Goal: Transaction & Acquisition: Purchase product/service

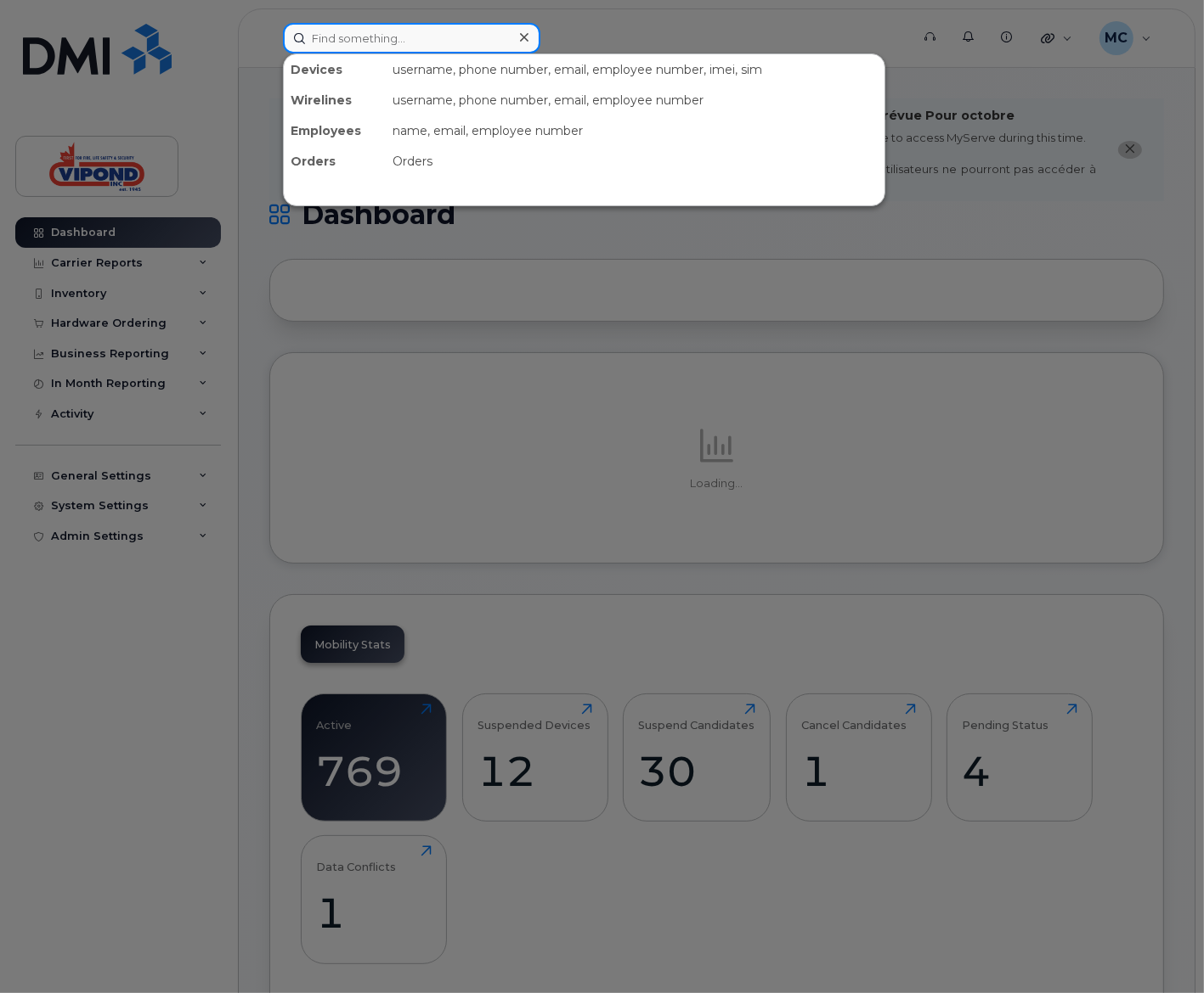
click at [438, 39] on input at bounding box center [411, 38] width 257 height 30
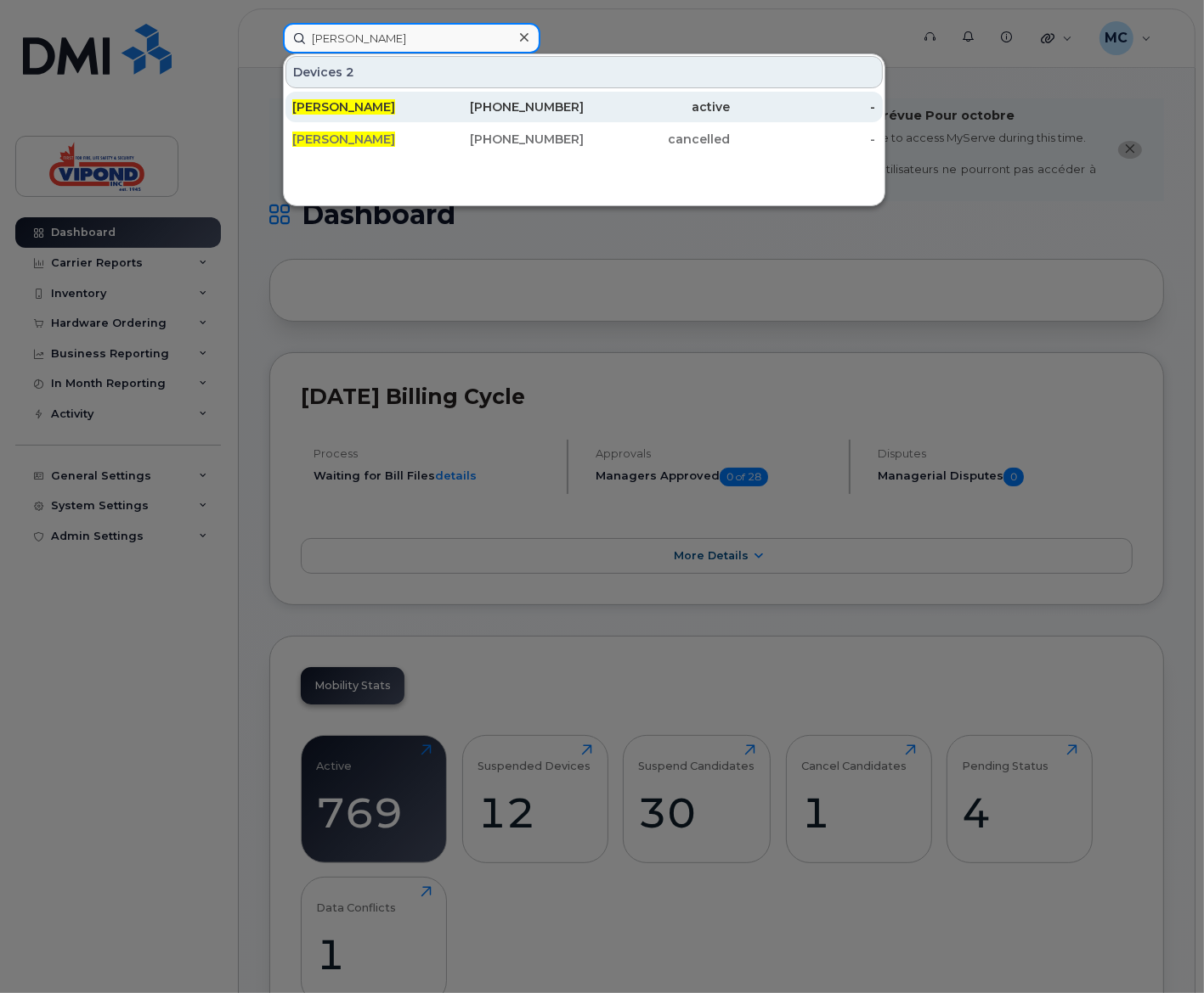
type input "tina green"
click at [380, 103] on div "[PERSON_NAME]" at bounding box center [365, 106] width 146 height 17
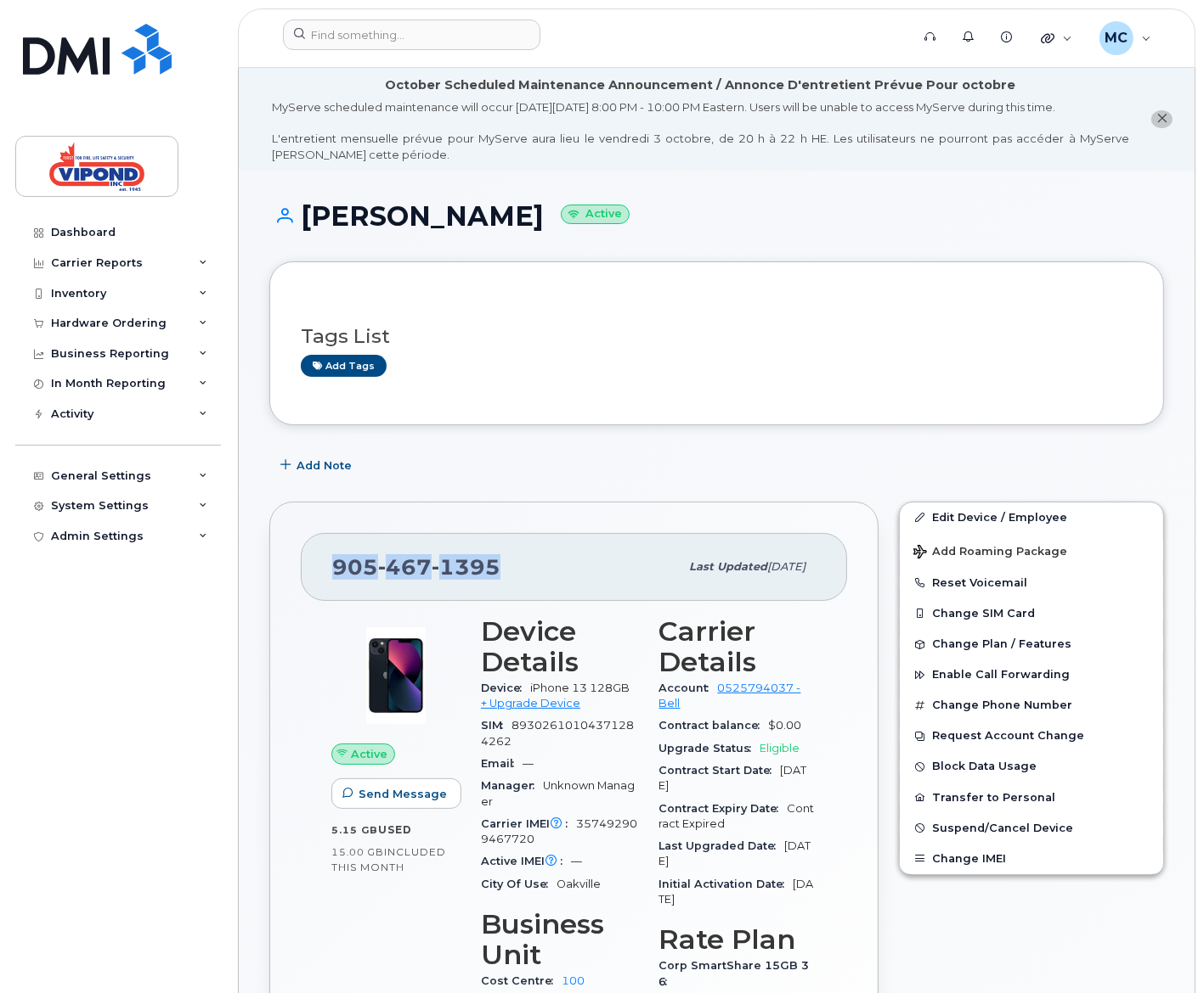
drag, startPoint x: 496, startPoint y: 563, endPoint x: 295, endPoint y: 561, distance: 201.0
click at [295, 561] on div "[PHONE_NUMBER] Last updated [DATE] Active Send Message 5.15 GB  used 15.00 GB  …" at bounding box center [574, 850] width 609 height 698
copy span "[PHONE_NUMBER]"
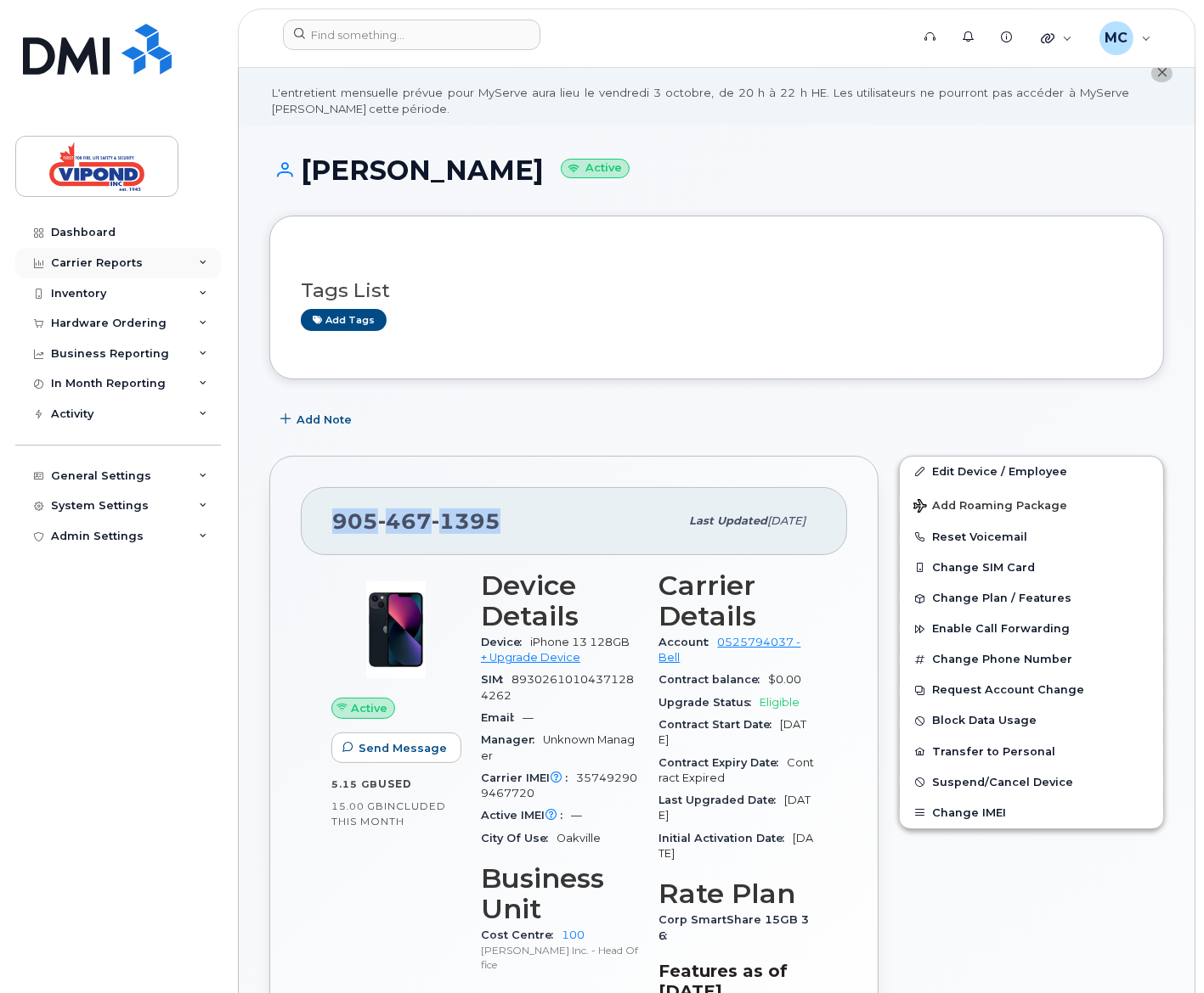
scroll to position [172, 0]
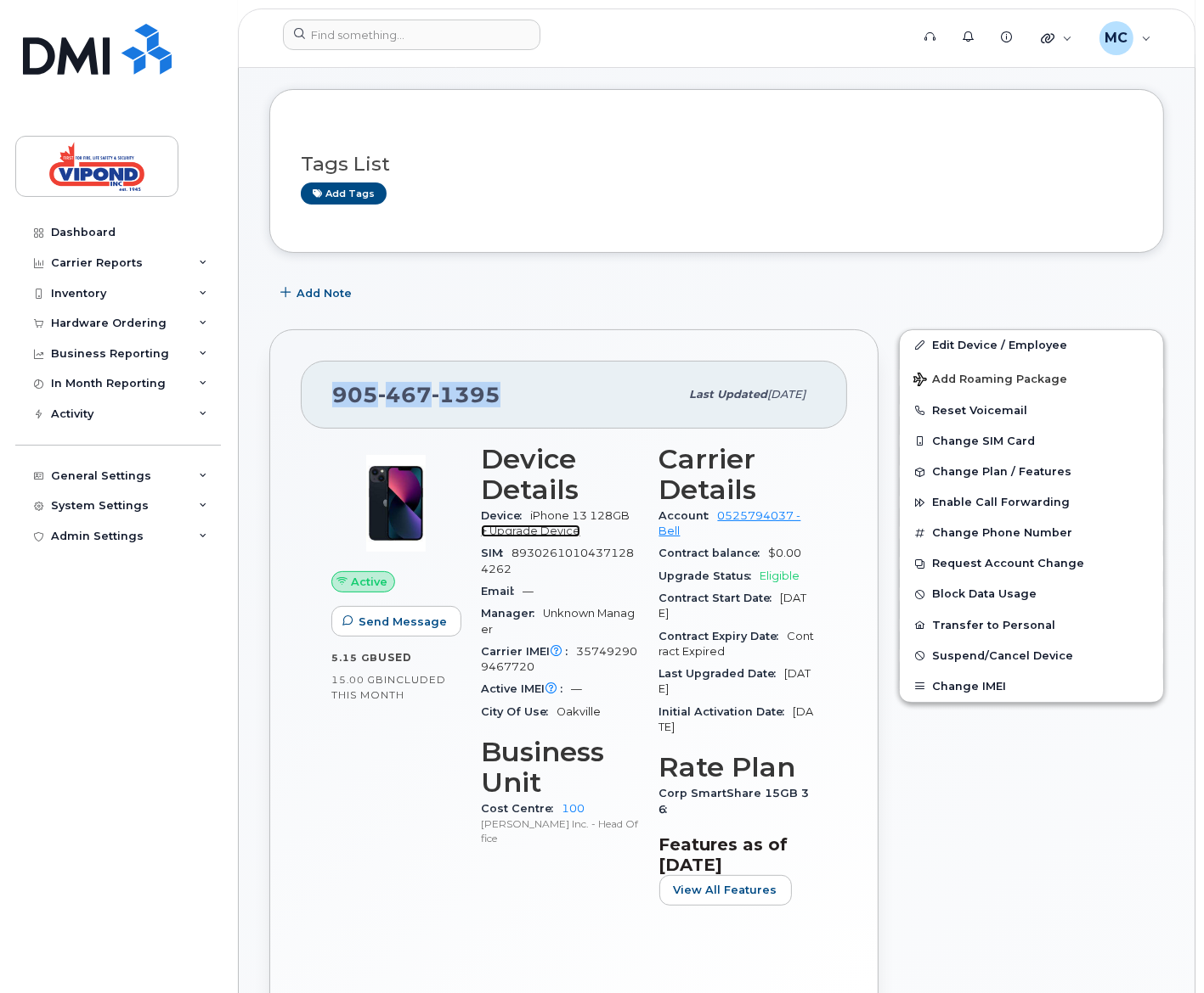
click at [544, 534] on link "+ Upgrade Device" at bounding box center [530, 531] width 99 height 12
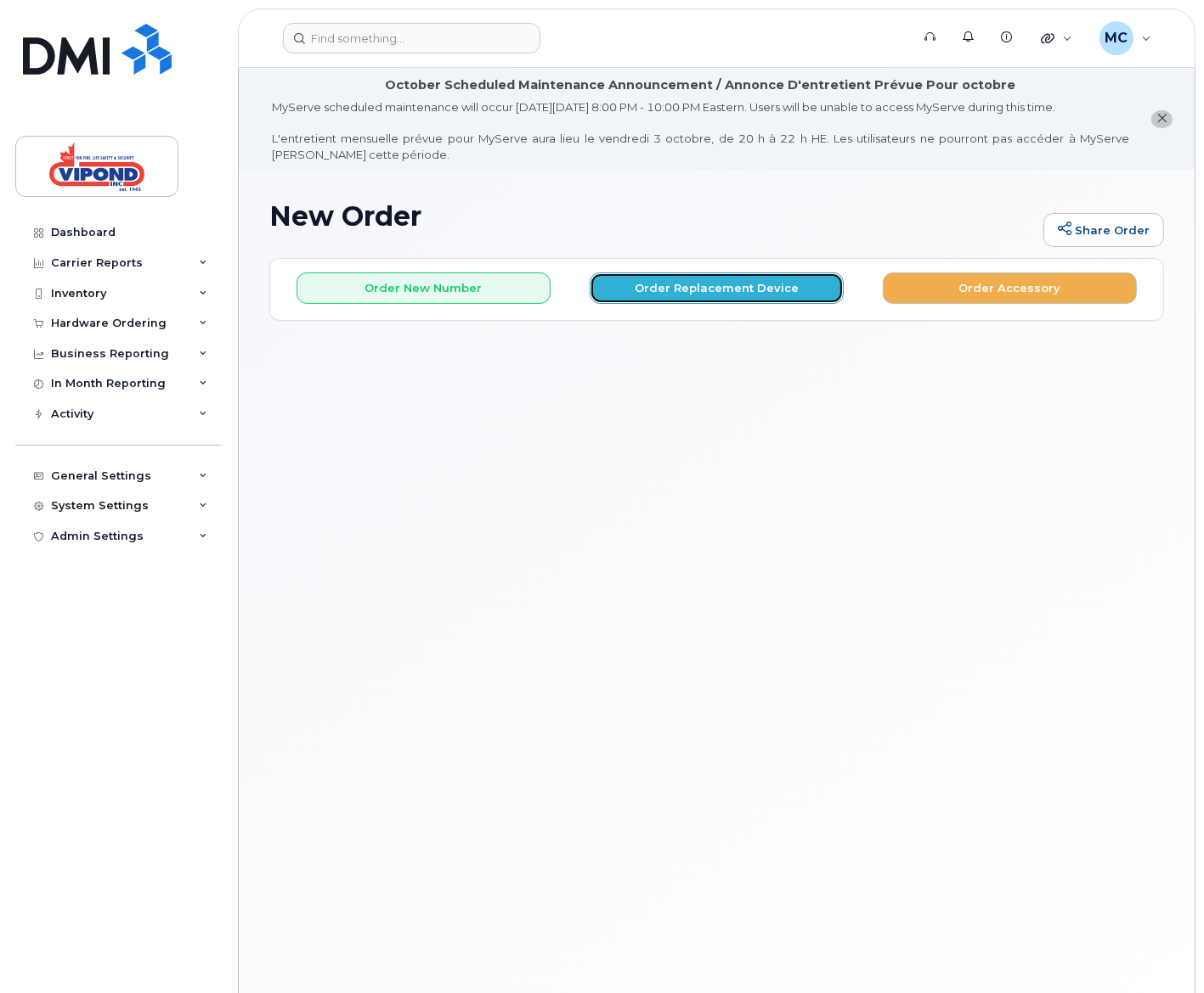
click at [691, 285] on button "Order Replacement Device" at bounding box center [716, 287] width 254 height 31
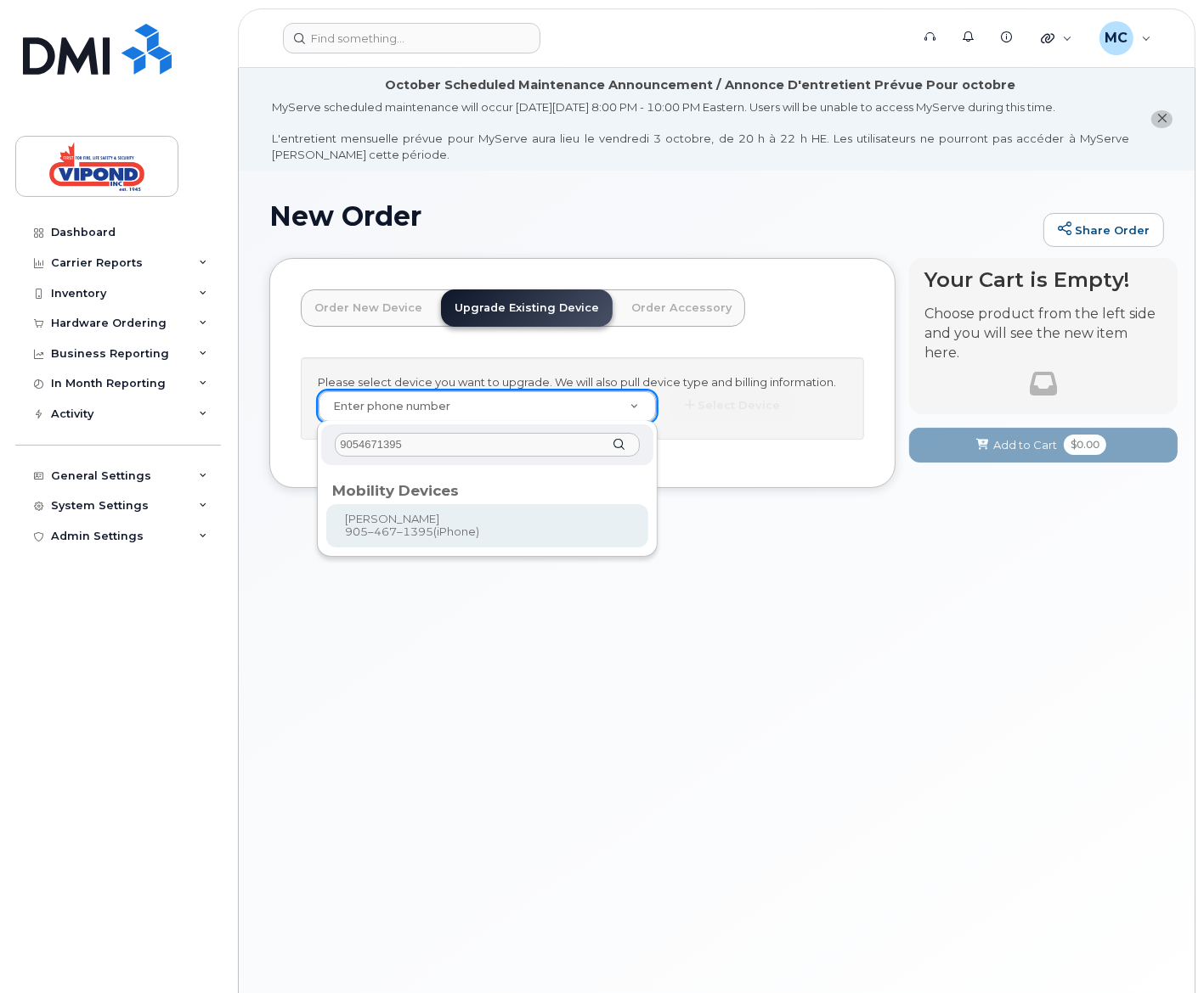
type input "9054671395"
type input "262249"
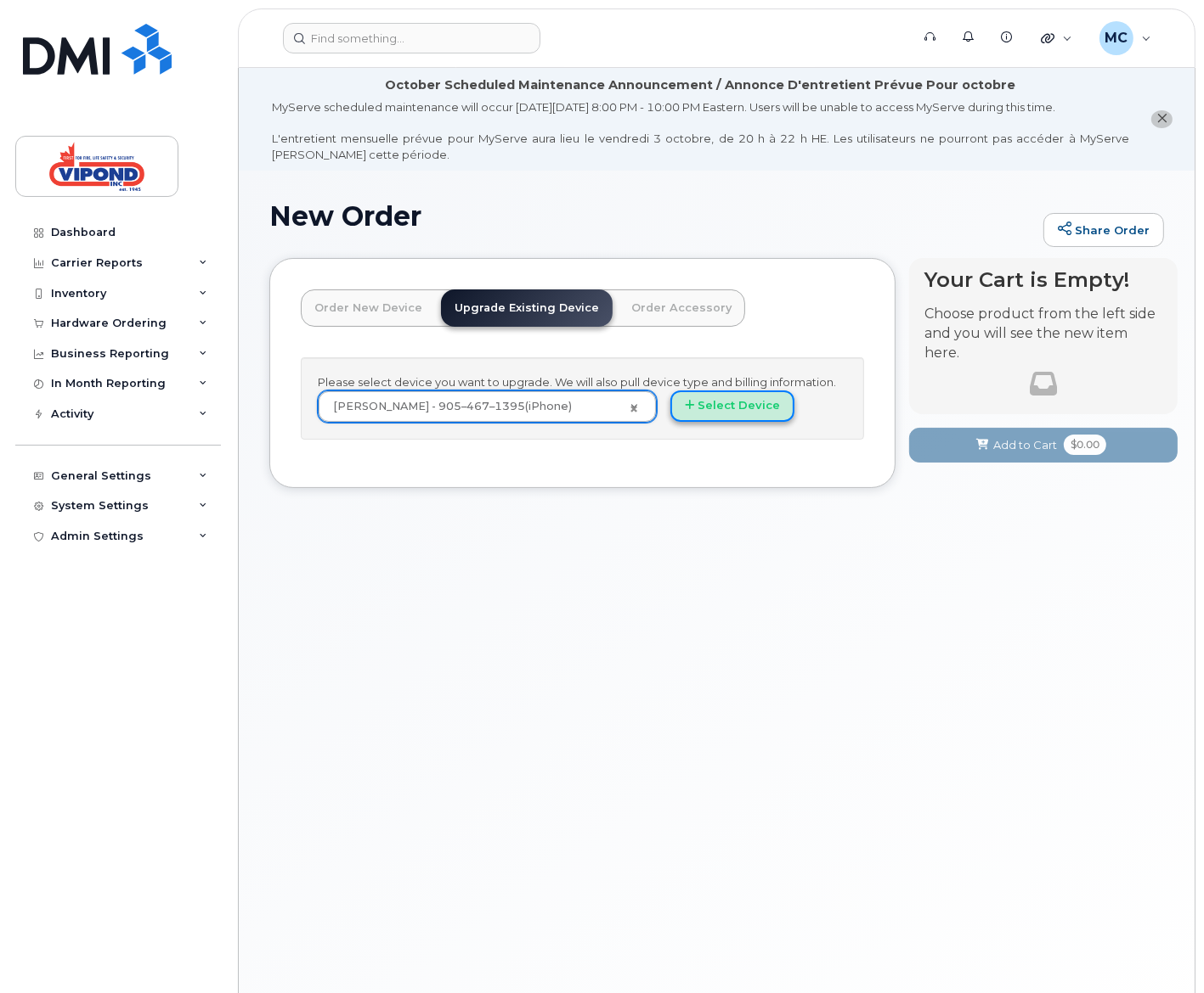
click at [743, 410] on button "Select Device" at bounding box center [732, 406] width 124 height 31
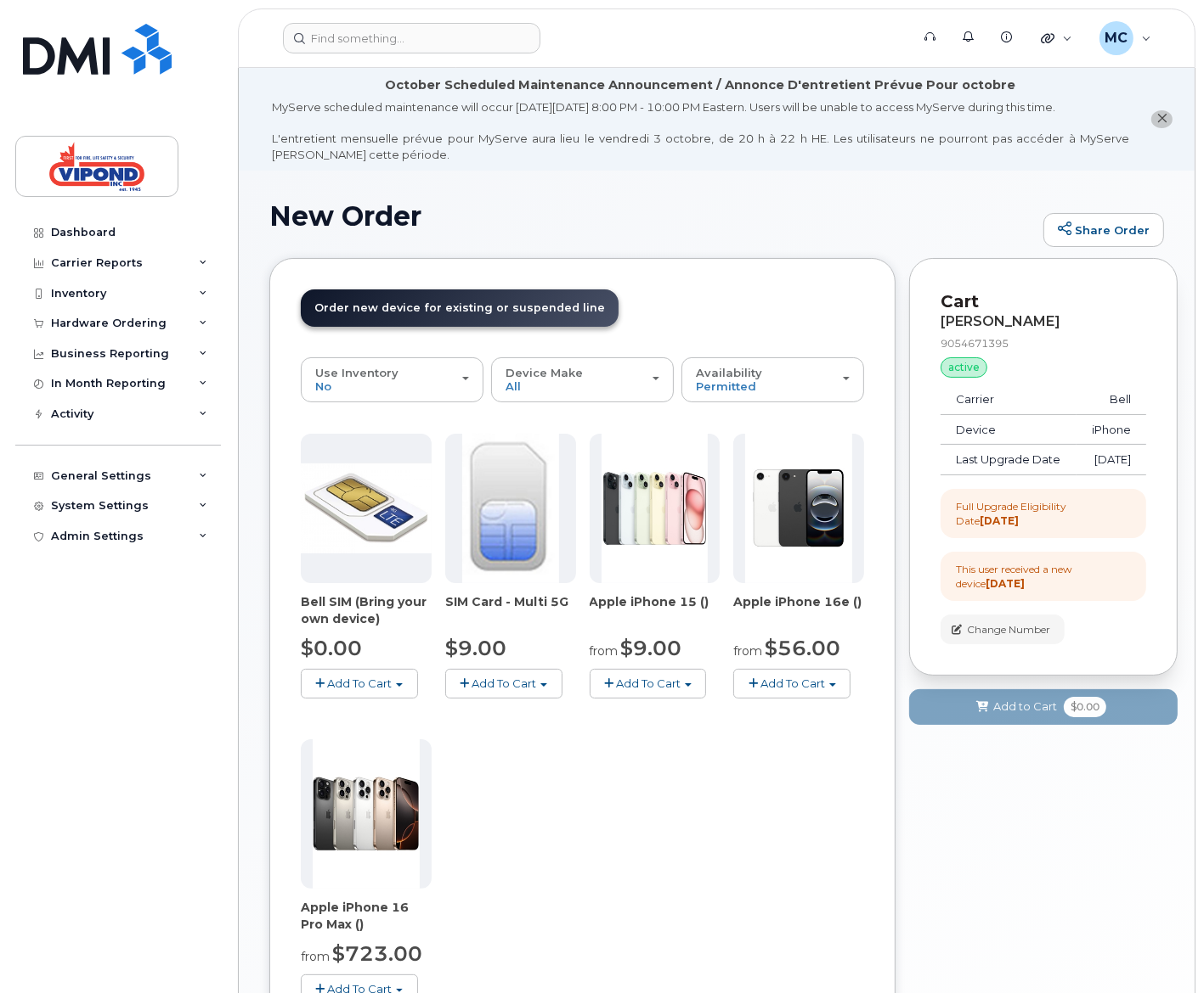
click at [790, 683] on span "Add To Cart" at bounding box center [793, 683] width 64 height 13
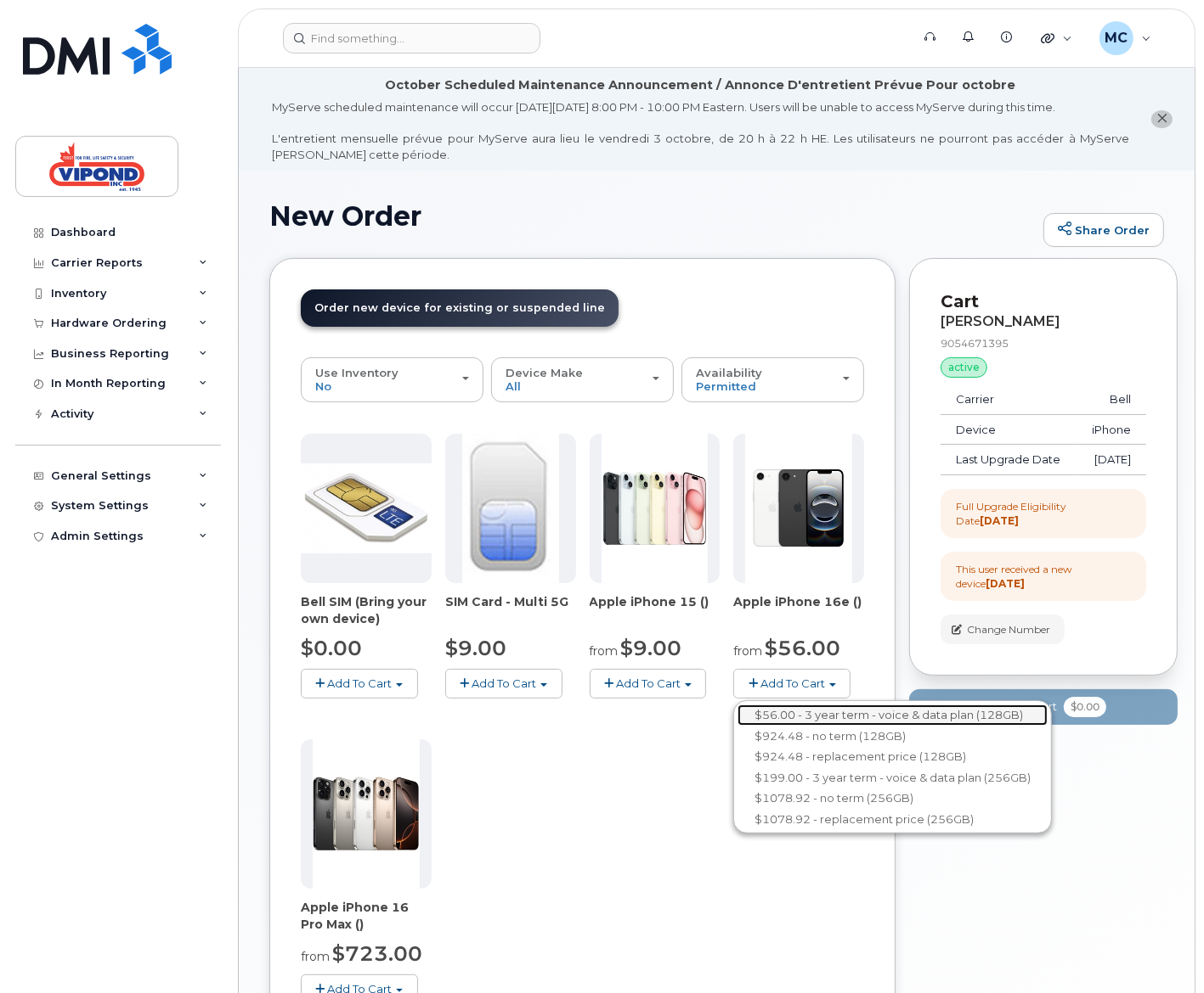
click at [798, 712] on link "$56.00 - 3 year term - voice & data plan (128GB)" at bounding box center [892, 716] width 310 height 21
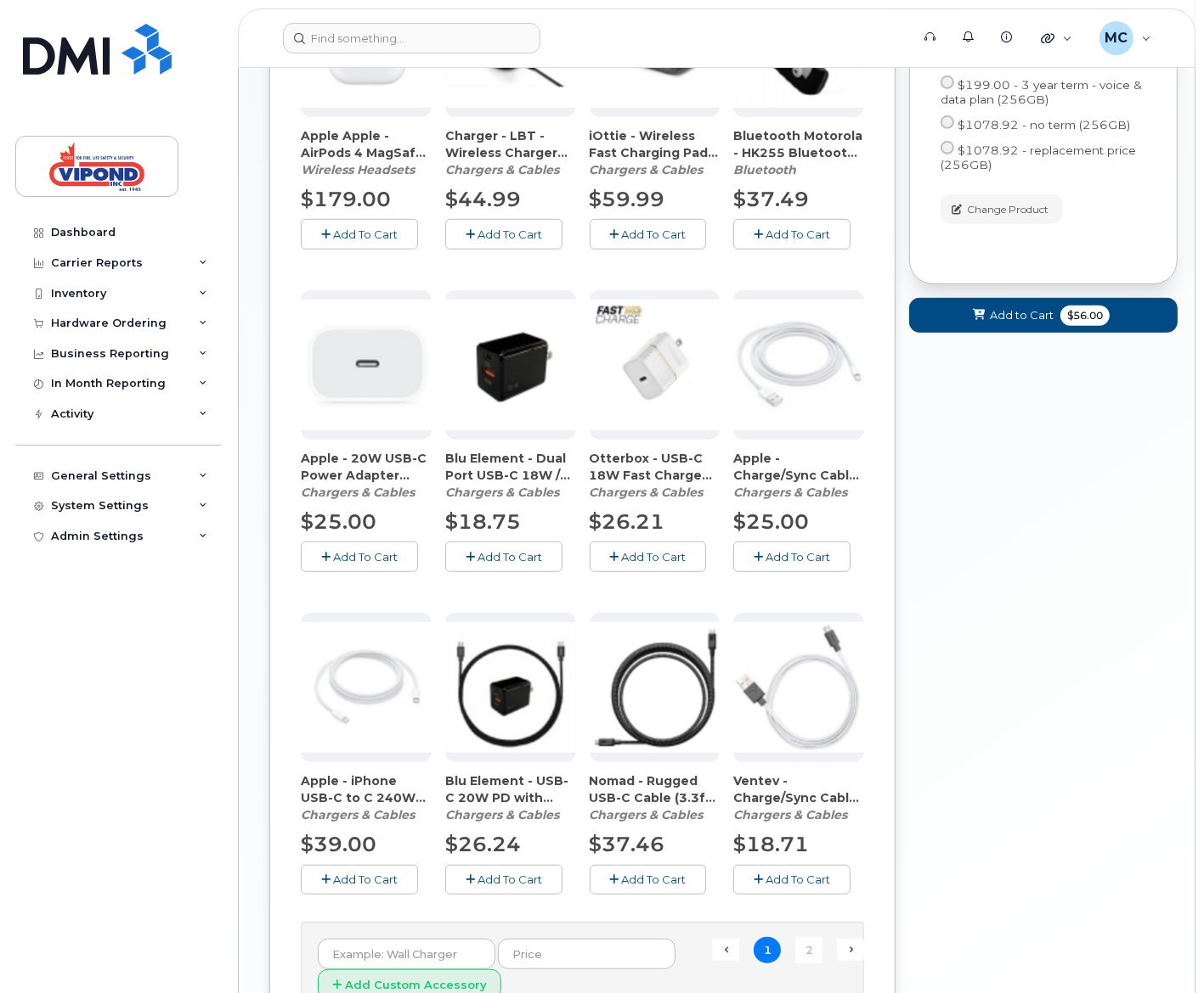
scroll to position [894, 0]
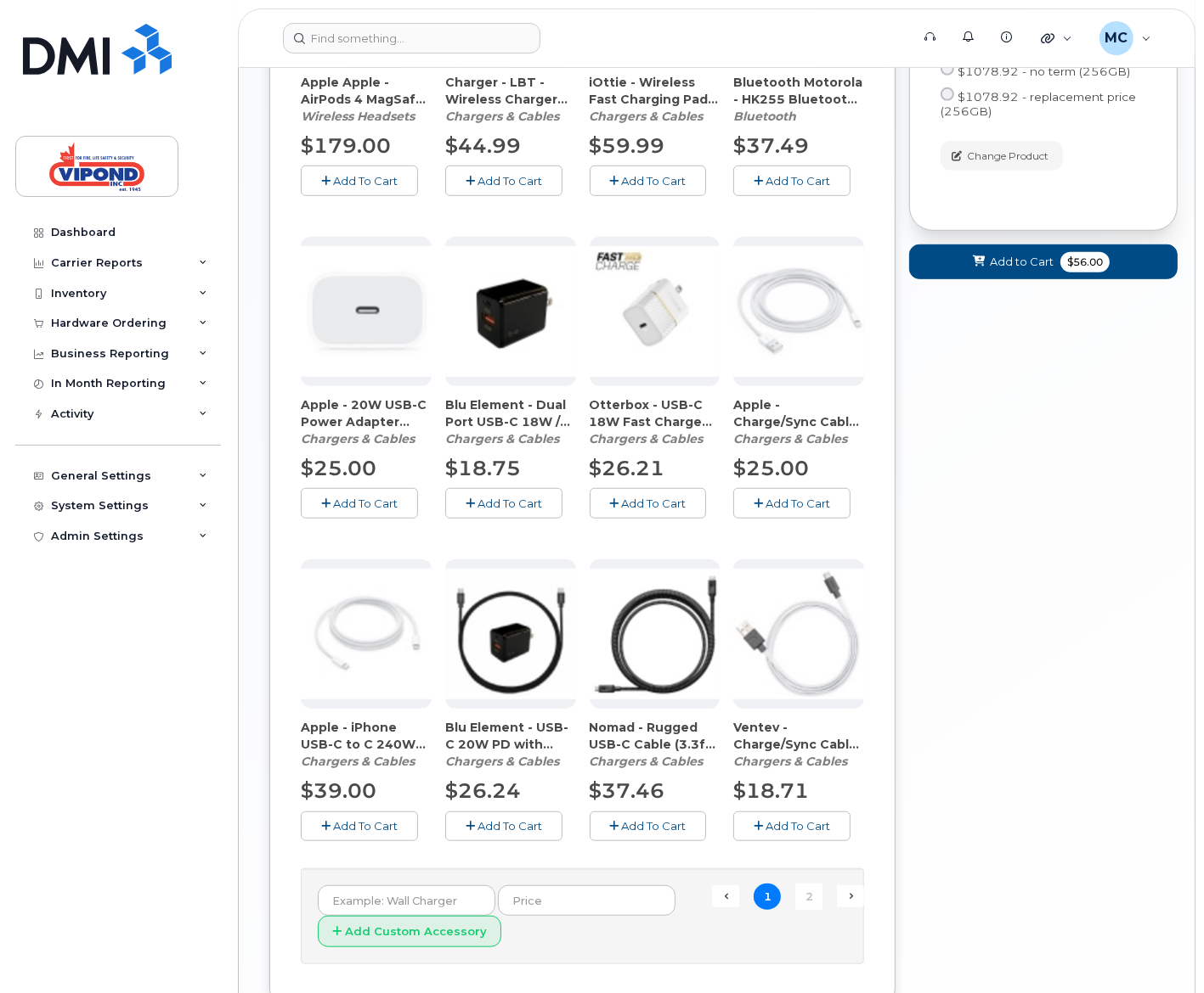
click at [361, 335] on img at bounding box center [366, 311] width 131 height 131
click at [368, 505] on span "Add To Cart" at bounding box center [365, 503] width 64 height 13
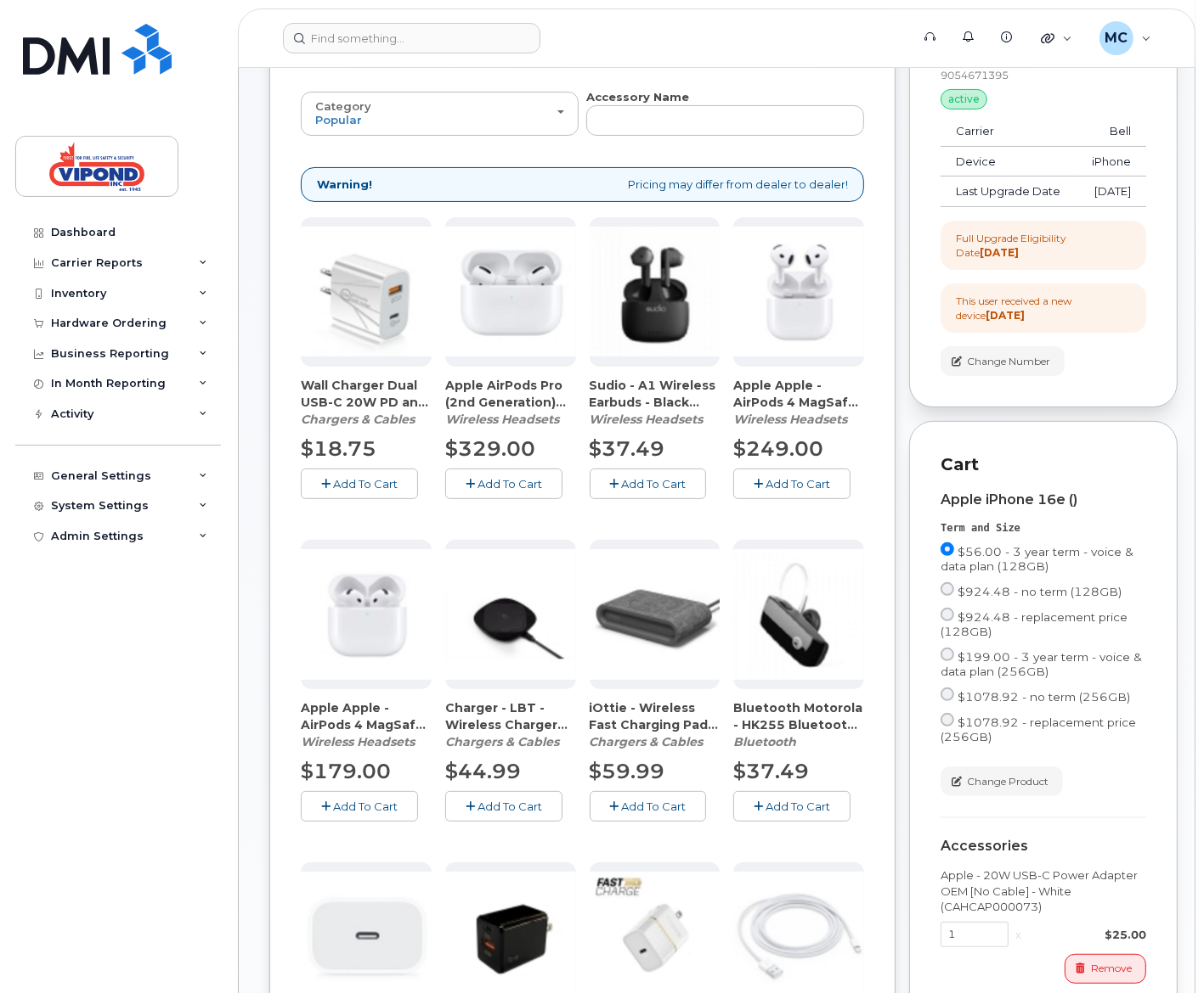
scroll to position [650, 0]
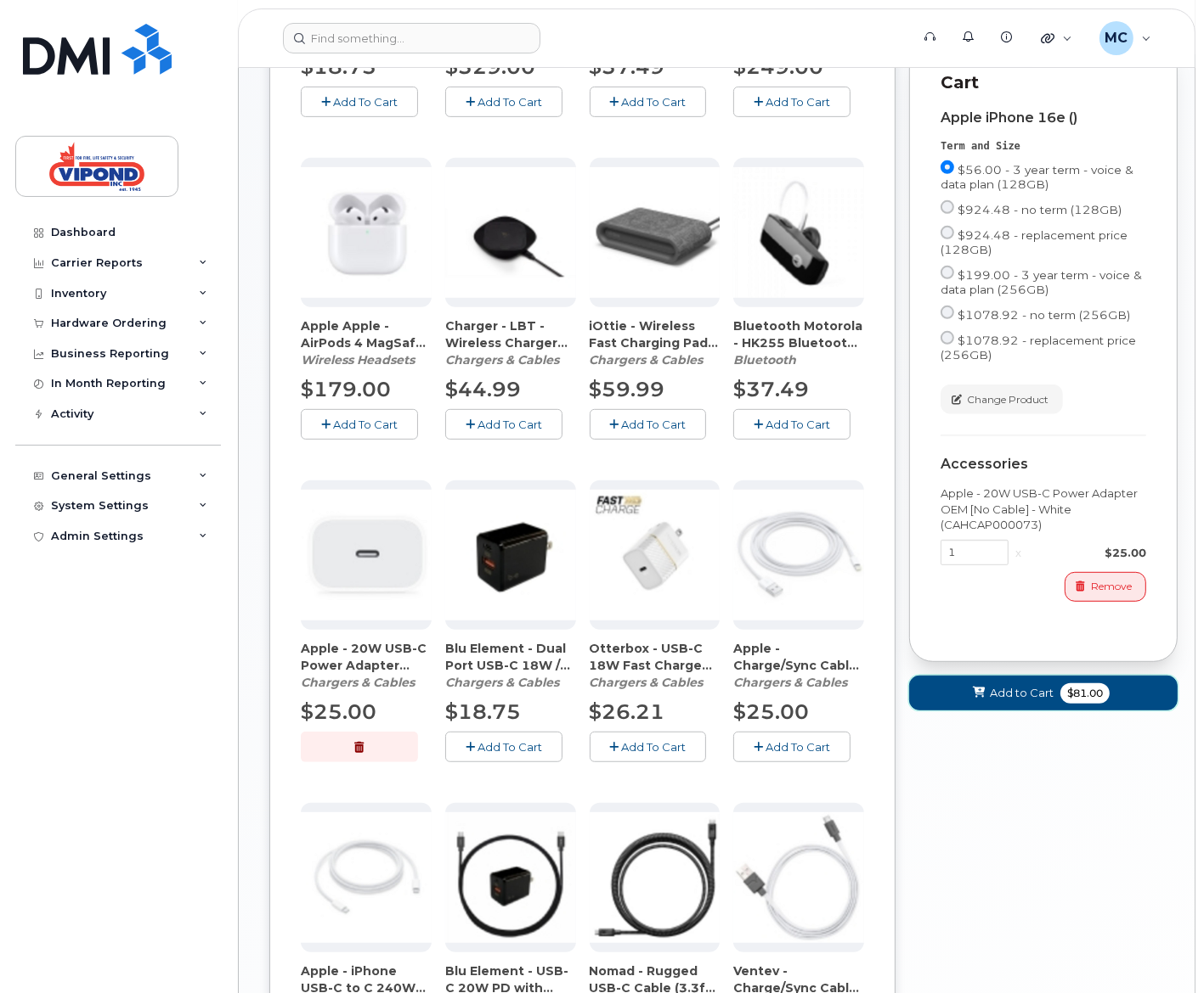
click at [1029, 701] on span "Add to Cart" at bounding box center [1021, 693] width 63 height 16
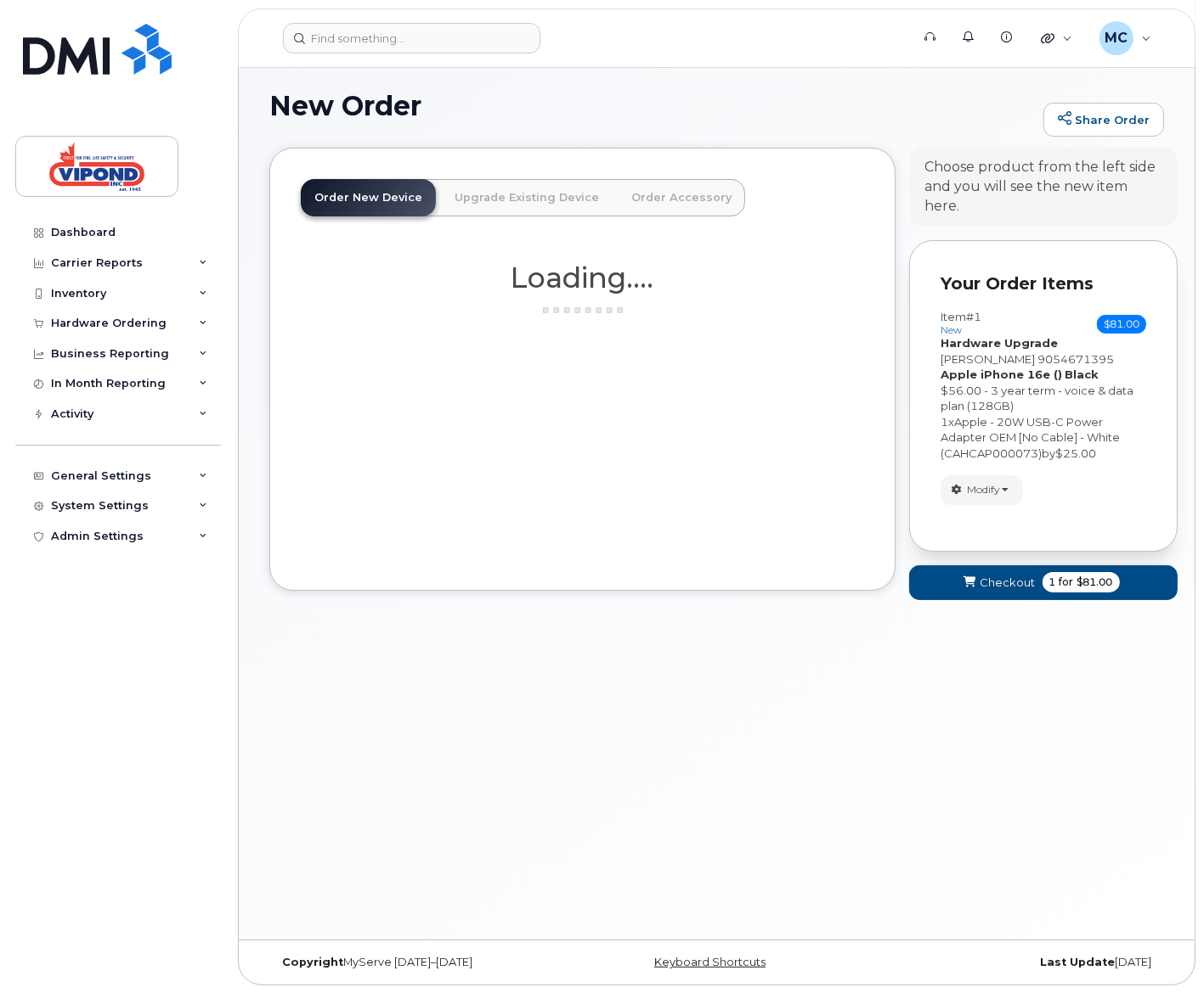
scroll to position [232, 0]
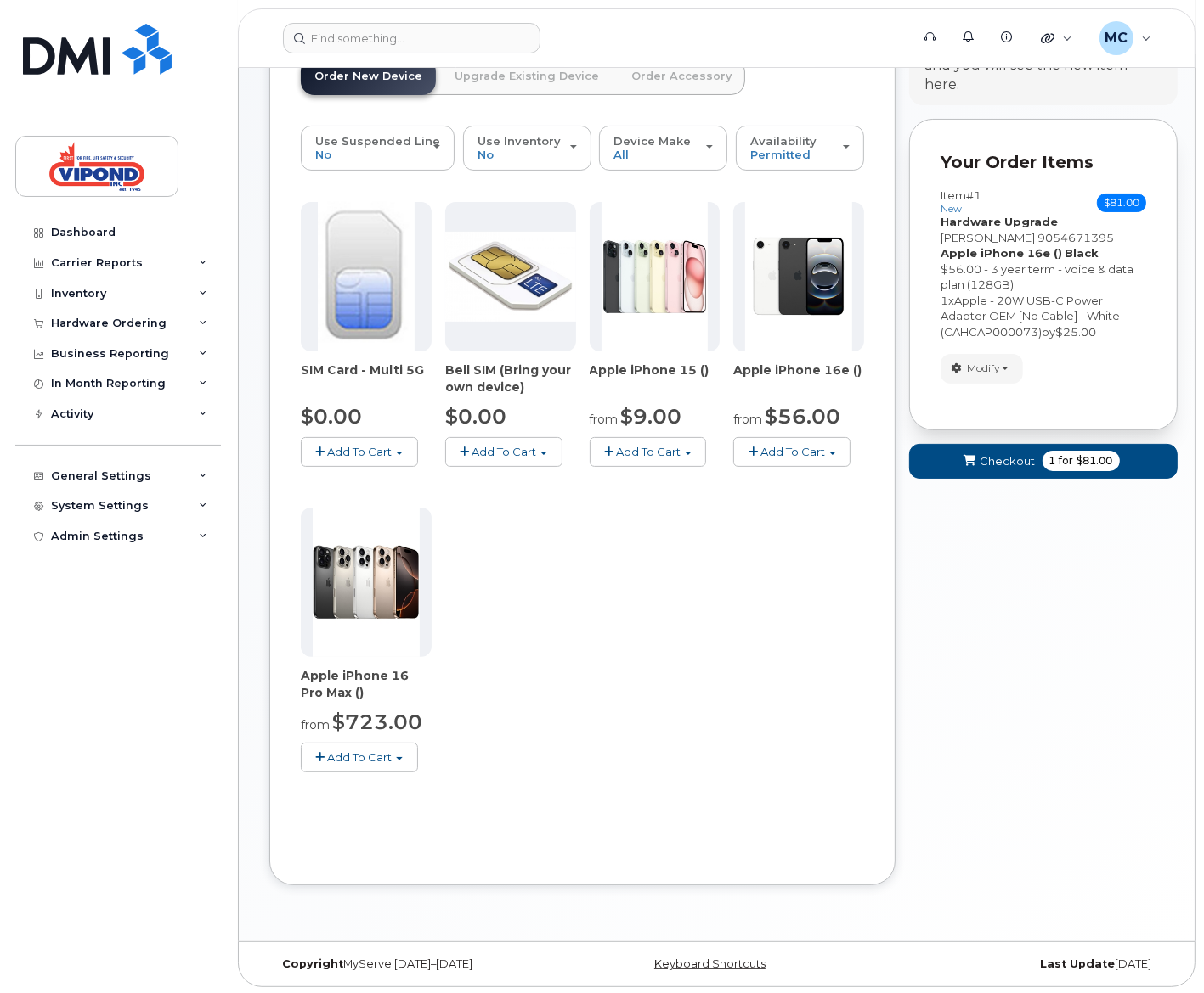
click at [1054, 443] on form "Your Order Items Item #1 new $81.00 Accessories Only SIM Only Activation New Ac…" at bounding box center [1042, 307] width 269 height 377
click at [1050, 464] on span "1" at bounding box center [1052, 460] width 7 height 15
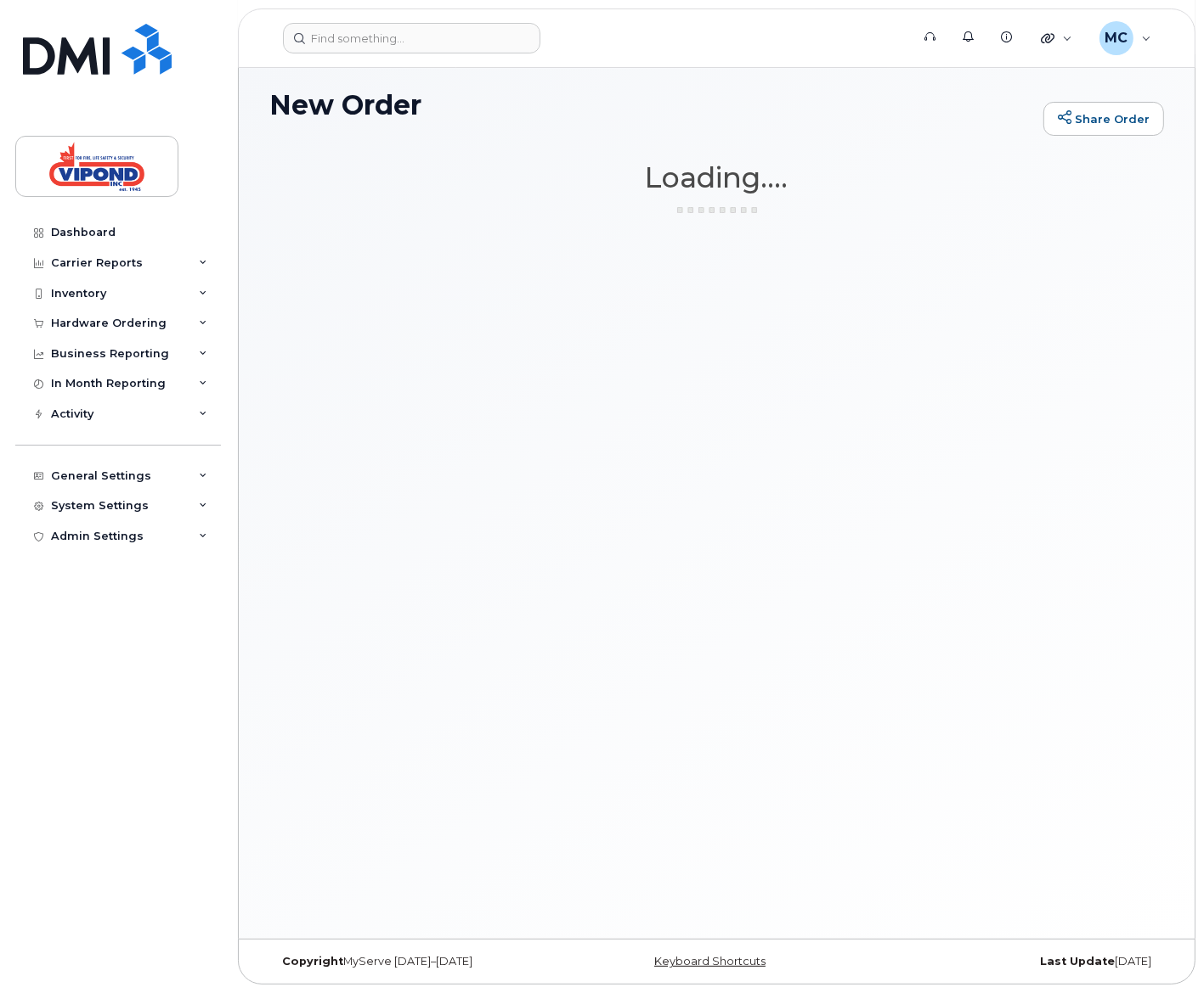
scroll to position [111, 0]
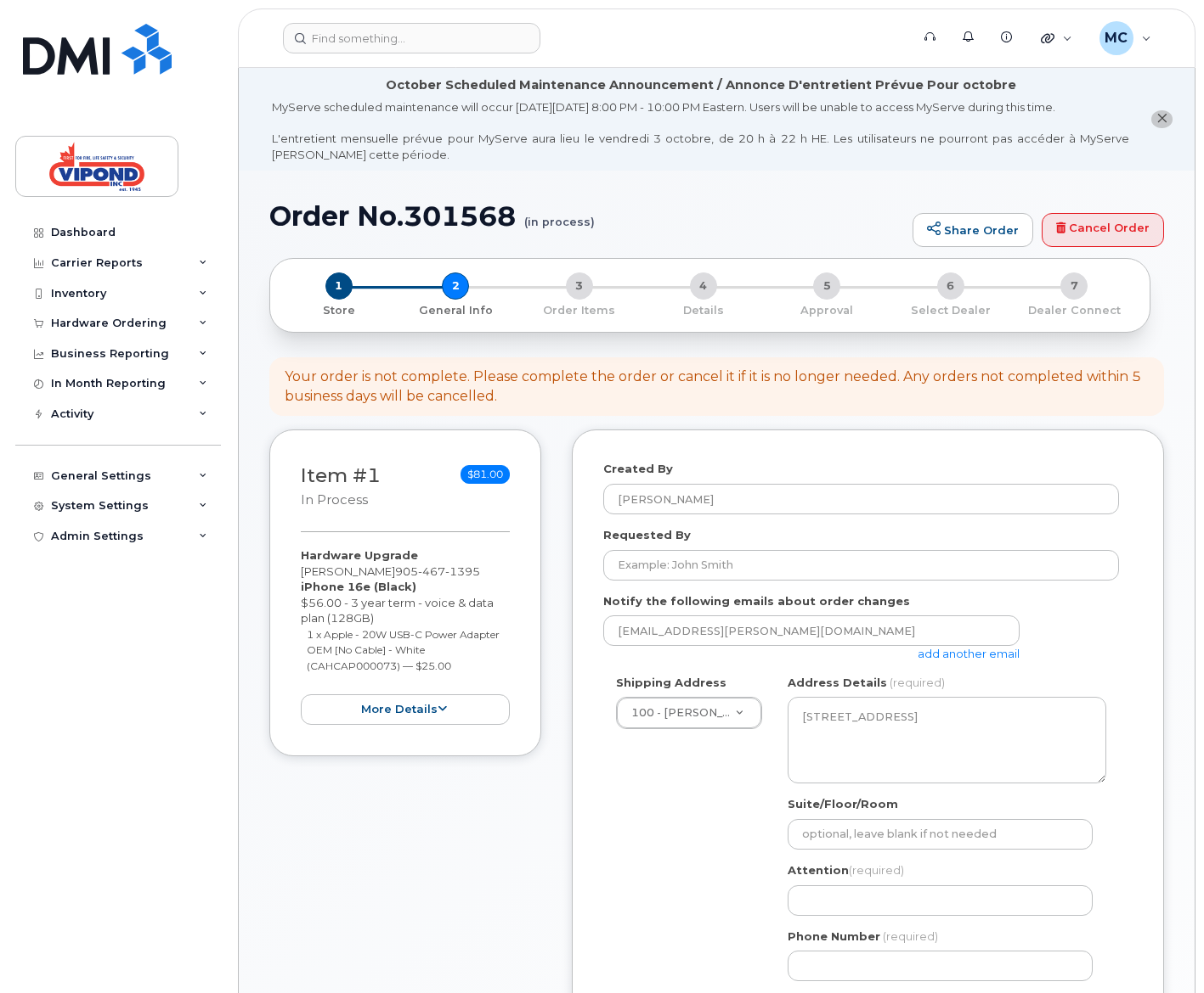
select select
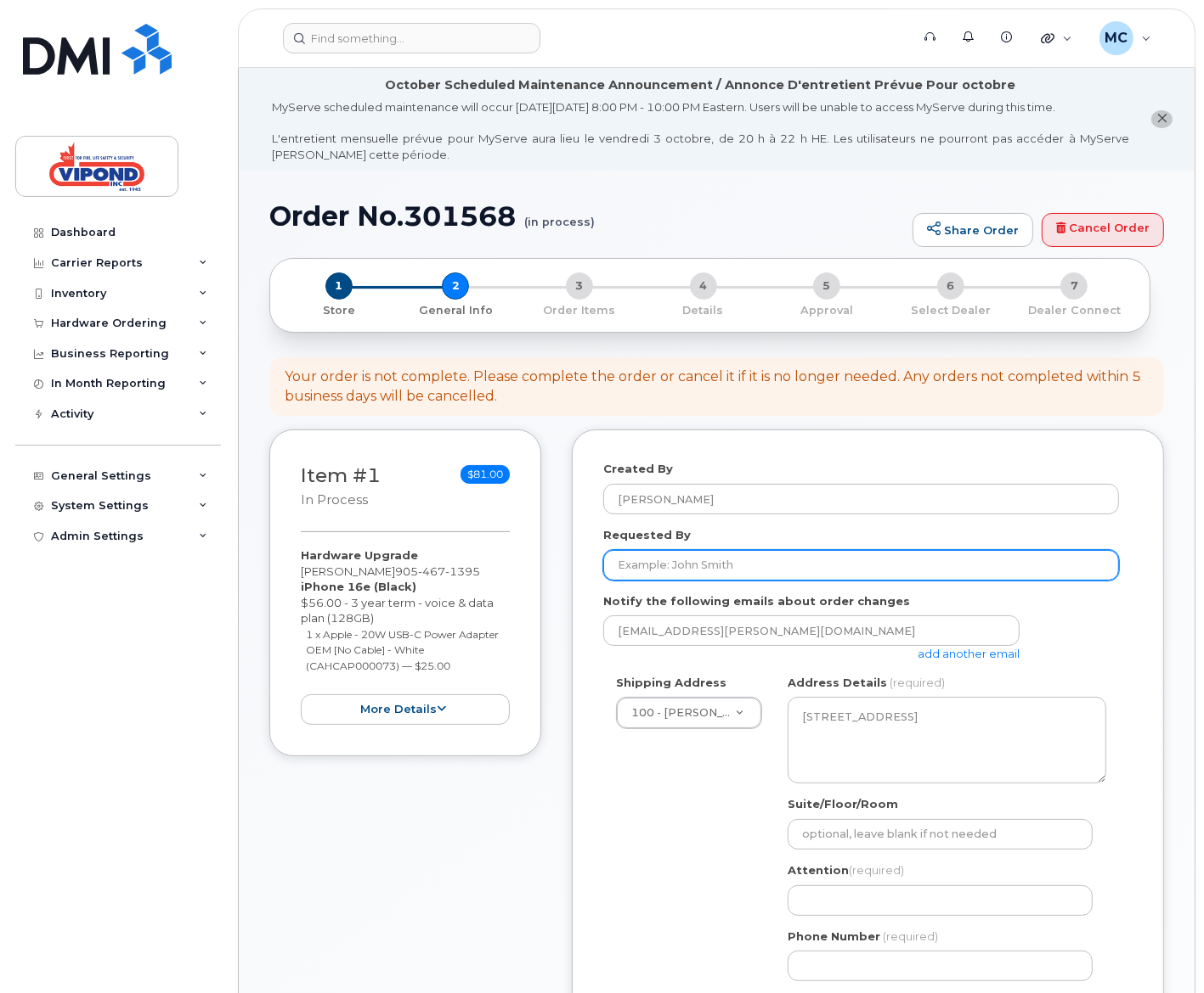
click at [697, 569] on input "Requested By" at bounding box center [861, 566] width 516 height 30
type input "[PERSON_NAME]"
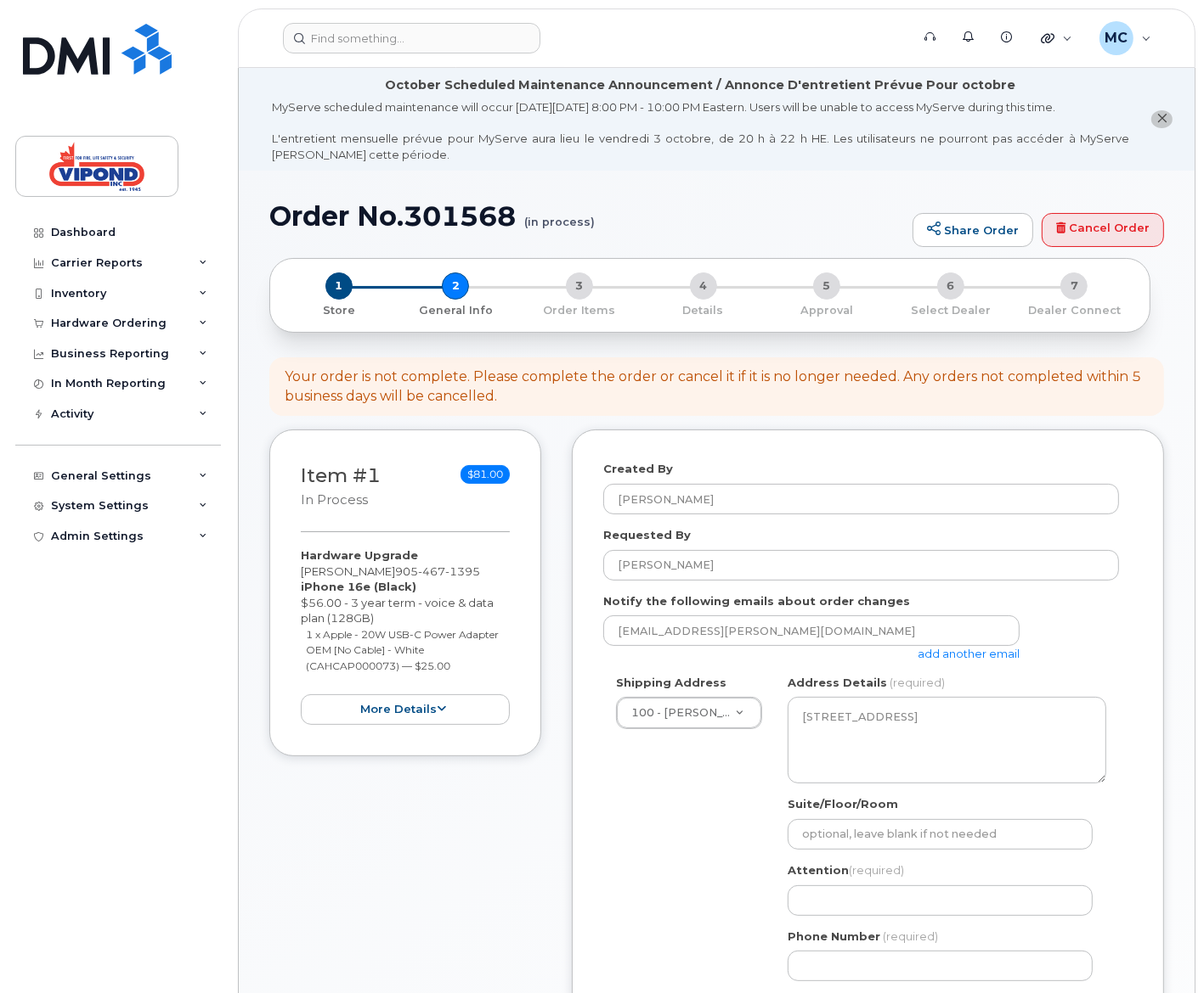
click at [560, 848] on div "Item #1 in process $81.00 Hardware Upgrade Tina Green 905 467 1395 iPhone 16e (…" at bounding box center [717, 854] width 894 height 848
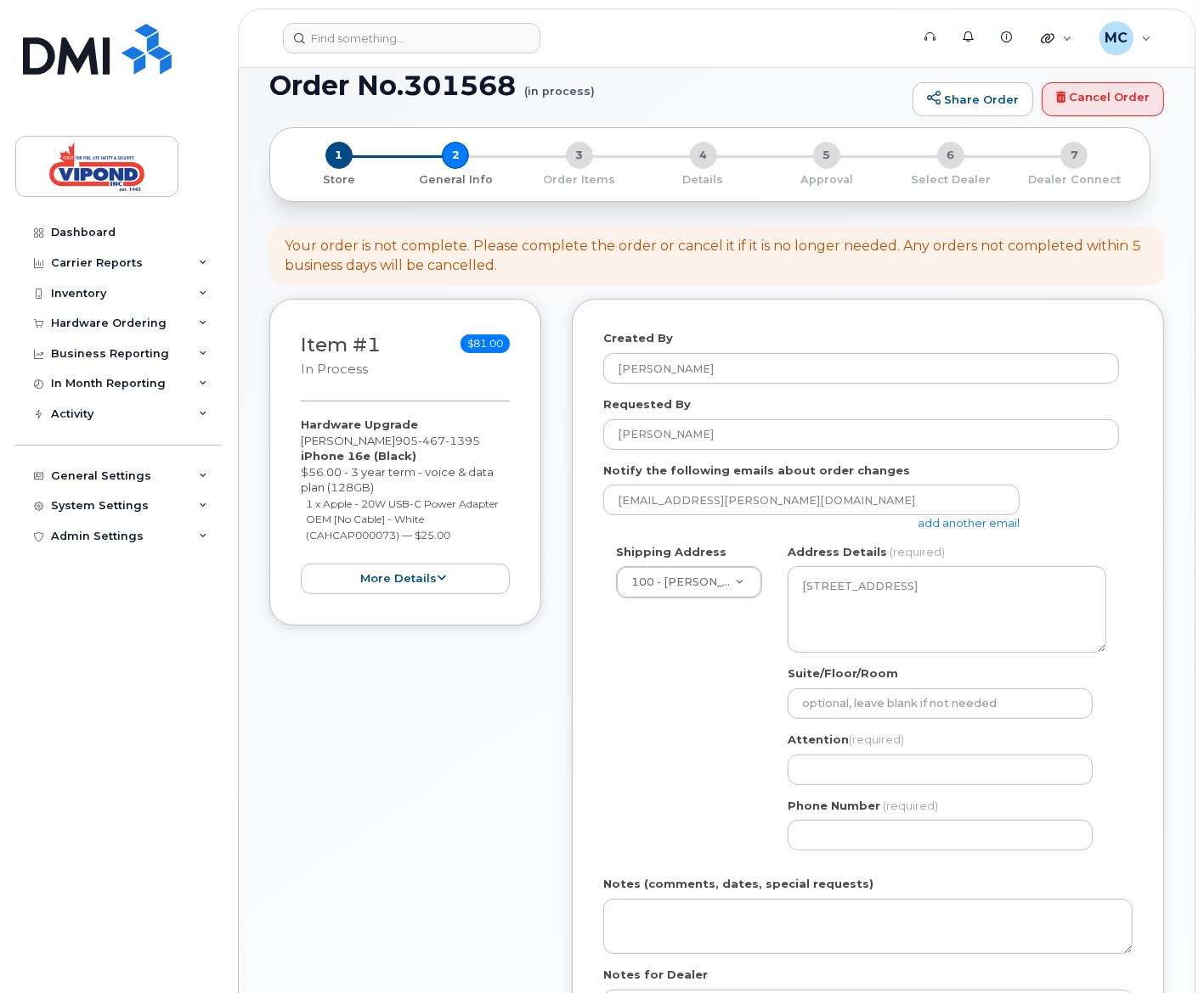
scroll to position [148, 0]
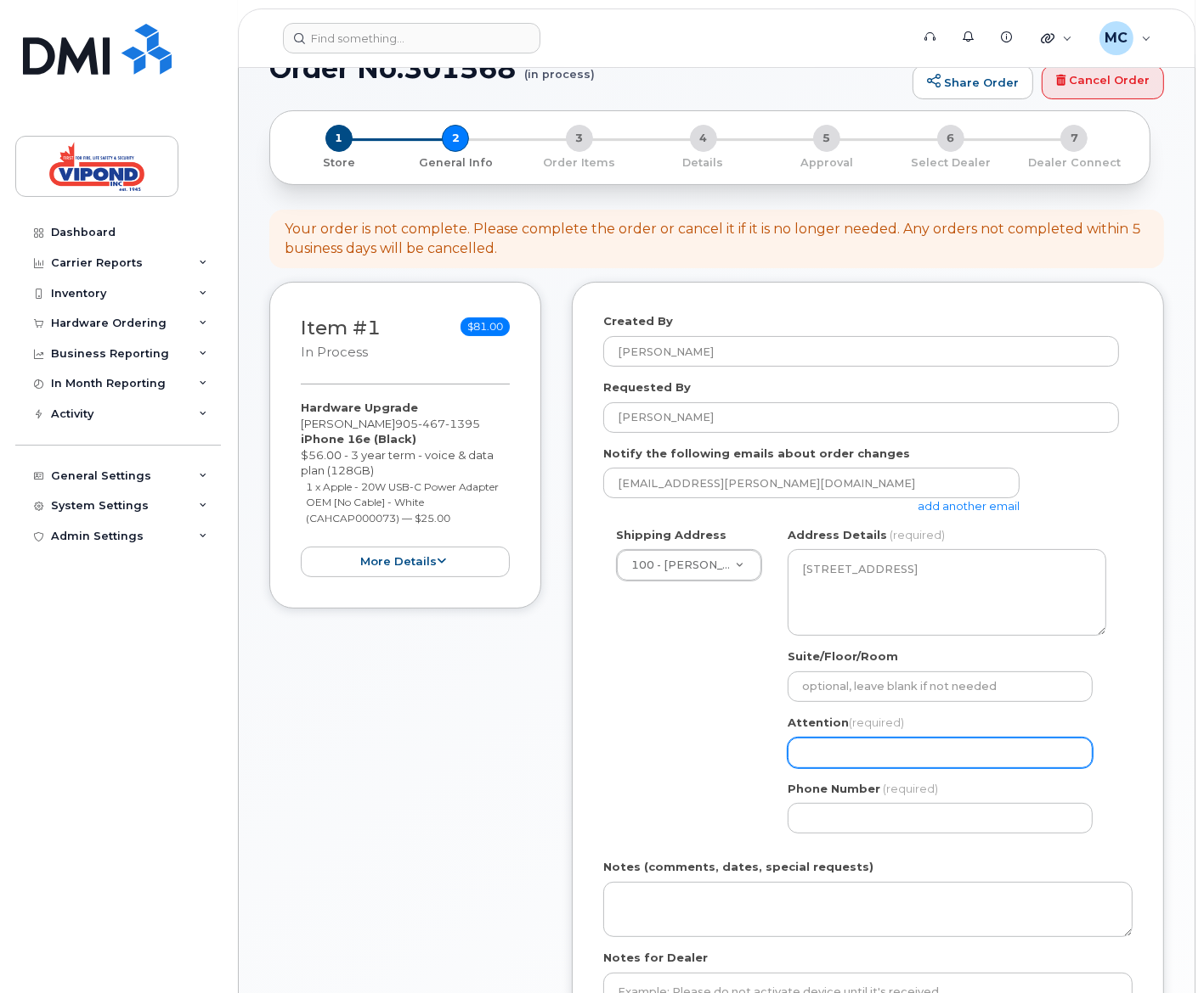
click at [870, 749] on input "Attention (required)" at bounding box center [940, 753] width 305 height 30
select select
type input "T"
select select
type input "Ti"
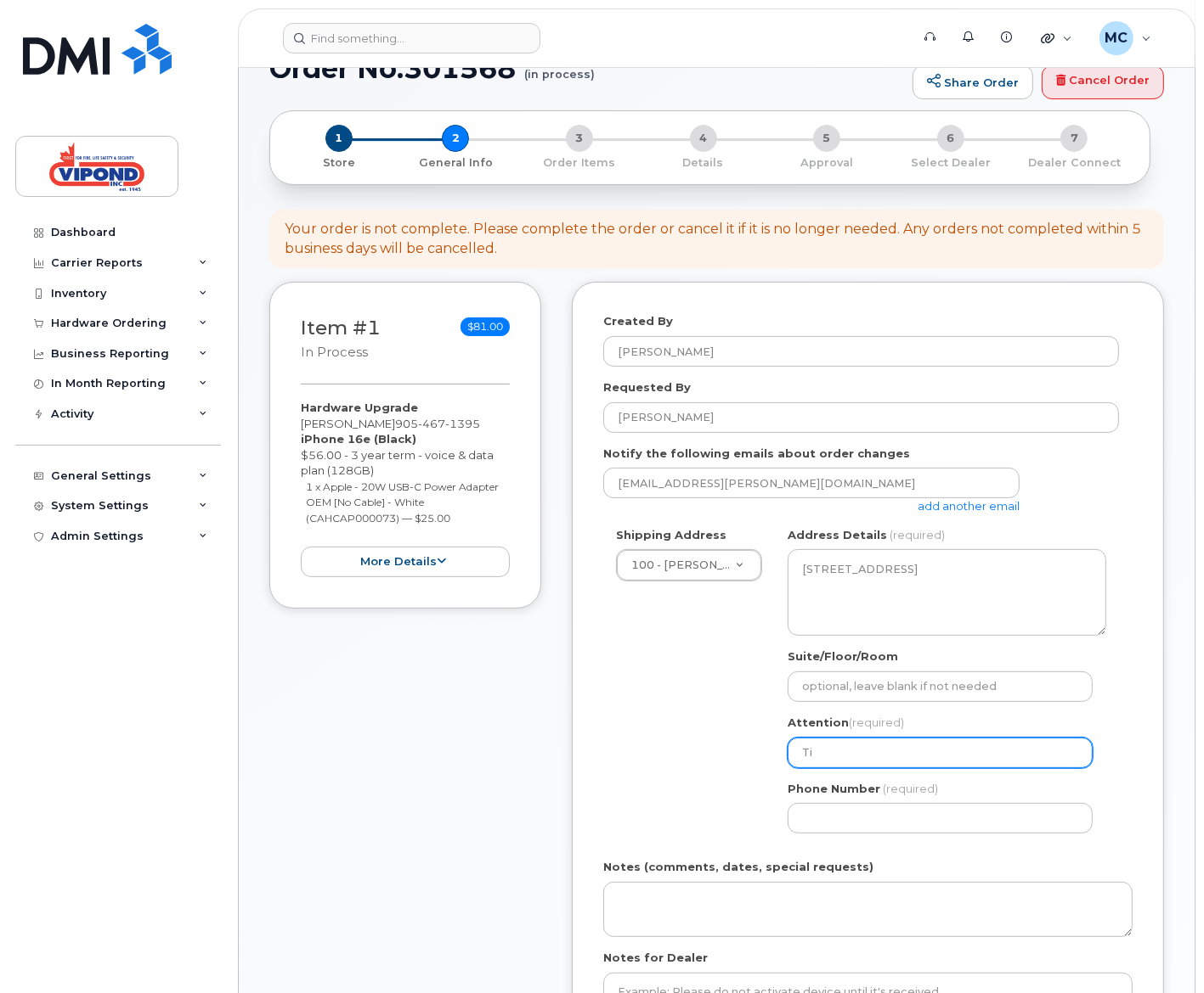
select select
type input "Tin"
select select
type input "Tina"
select select
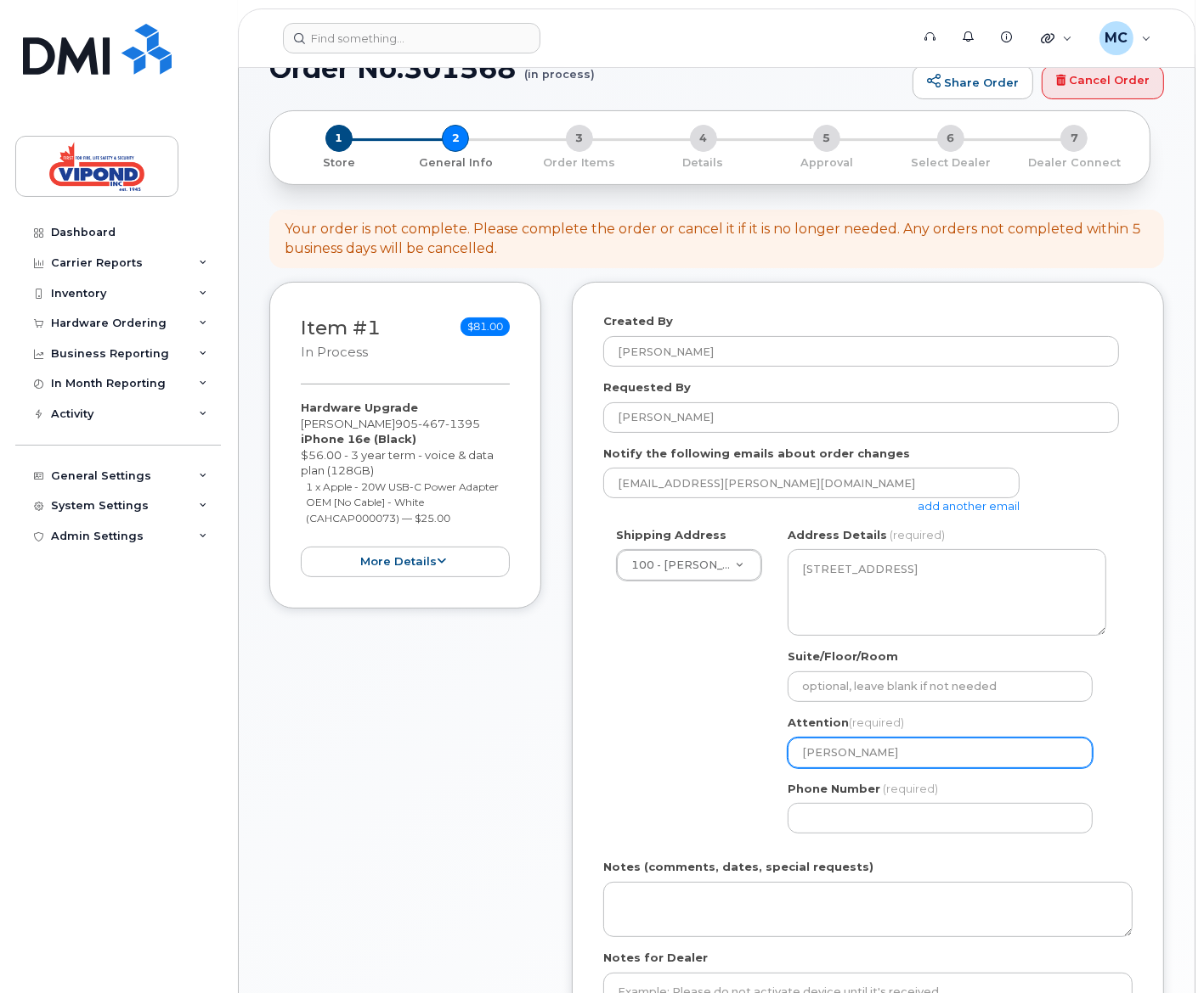
type input "Tina G"
select select
type input "Tina Gr"
select select
type input "Tina Gre"
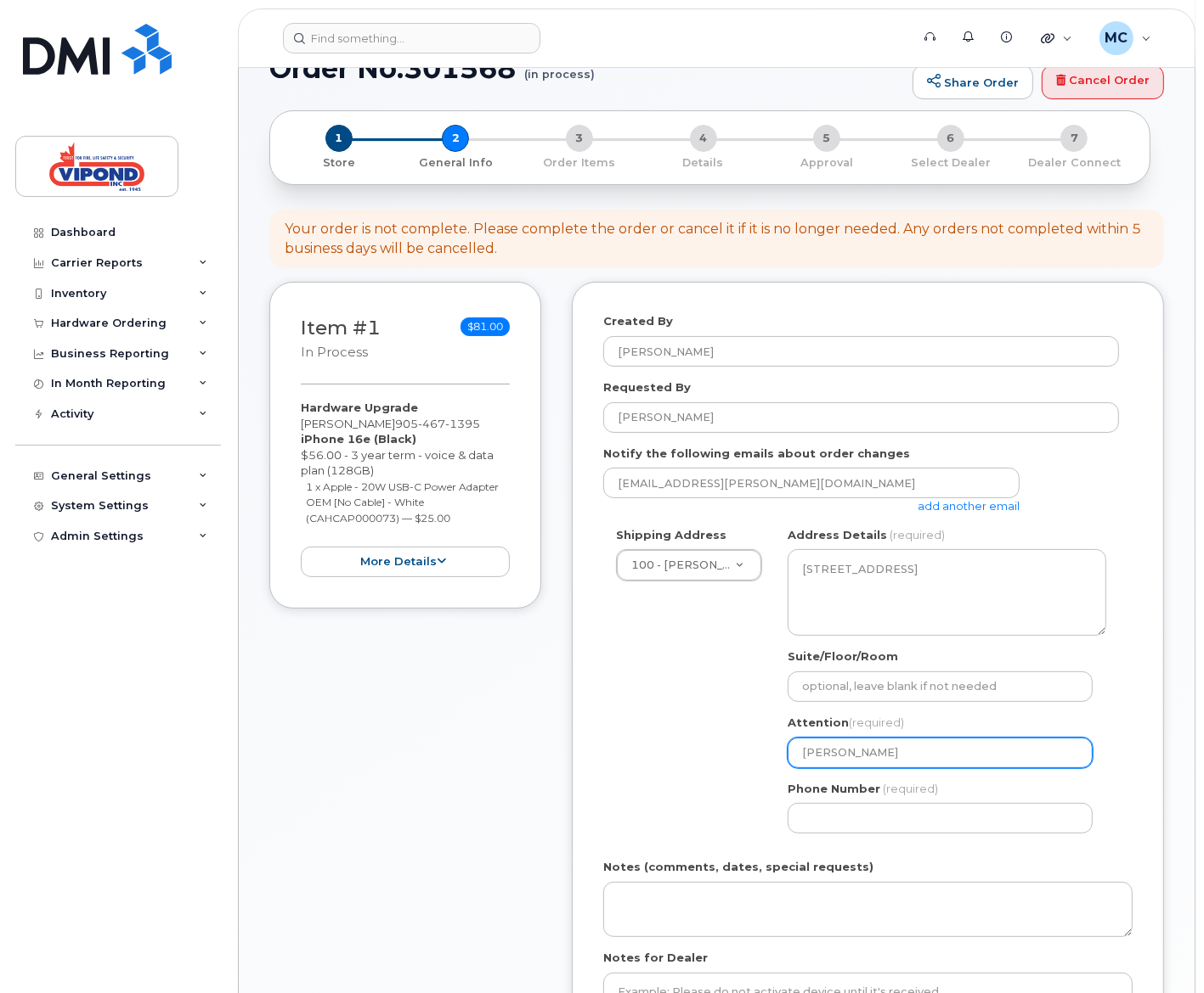
select select
type input "Tina Gree"
select select
type input "[PERSON_NAME]"
select select
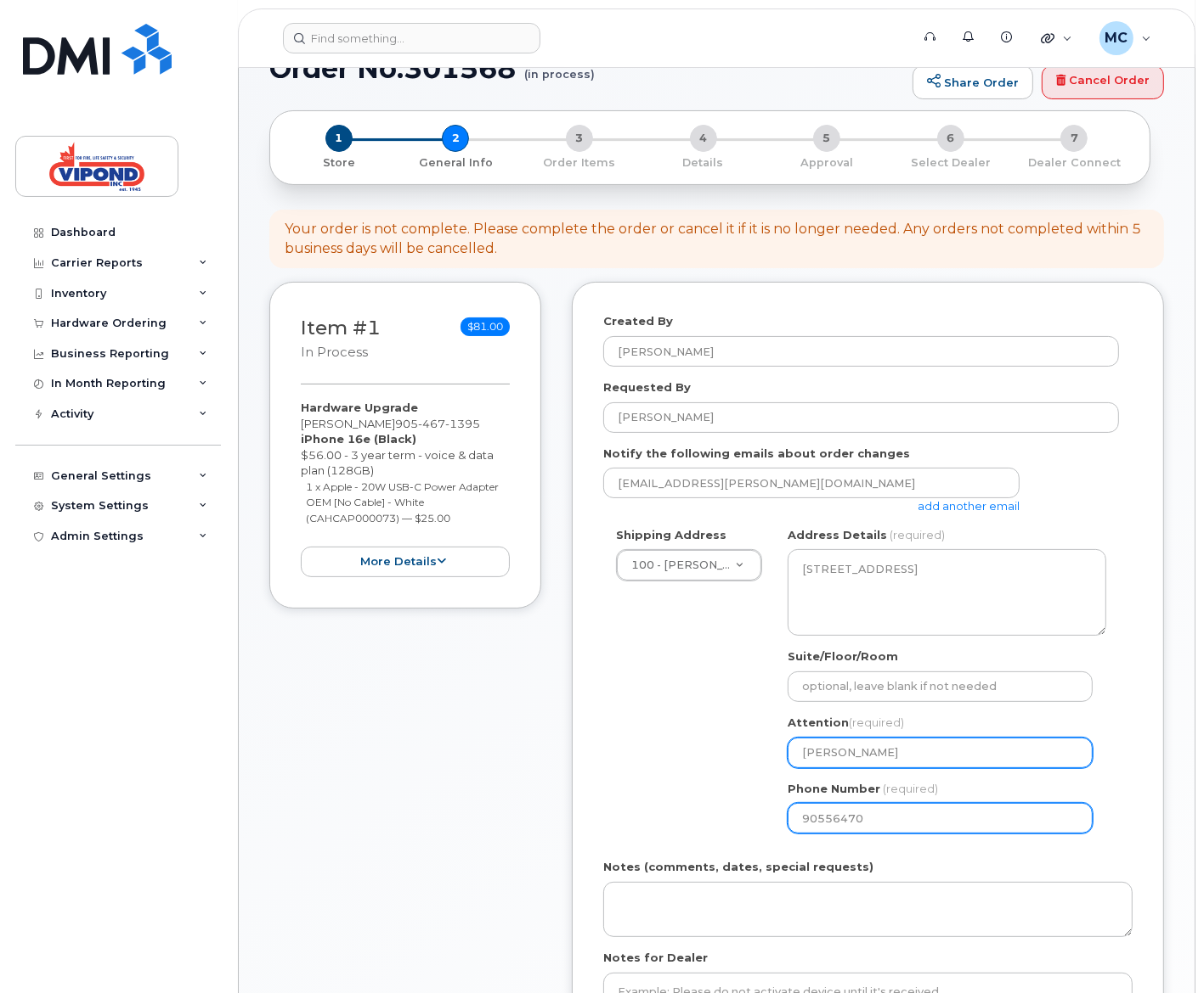
type input "905564706"
select select
type input "9055647060"
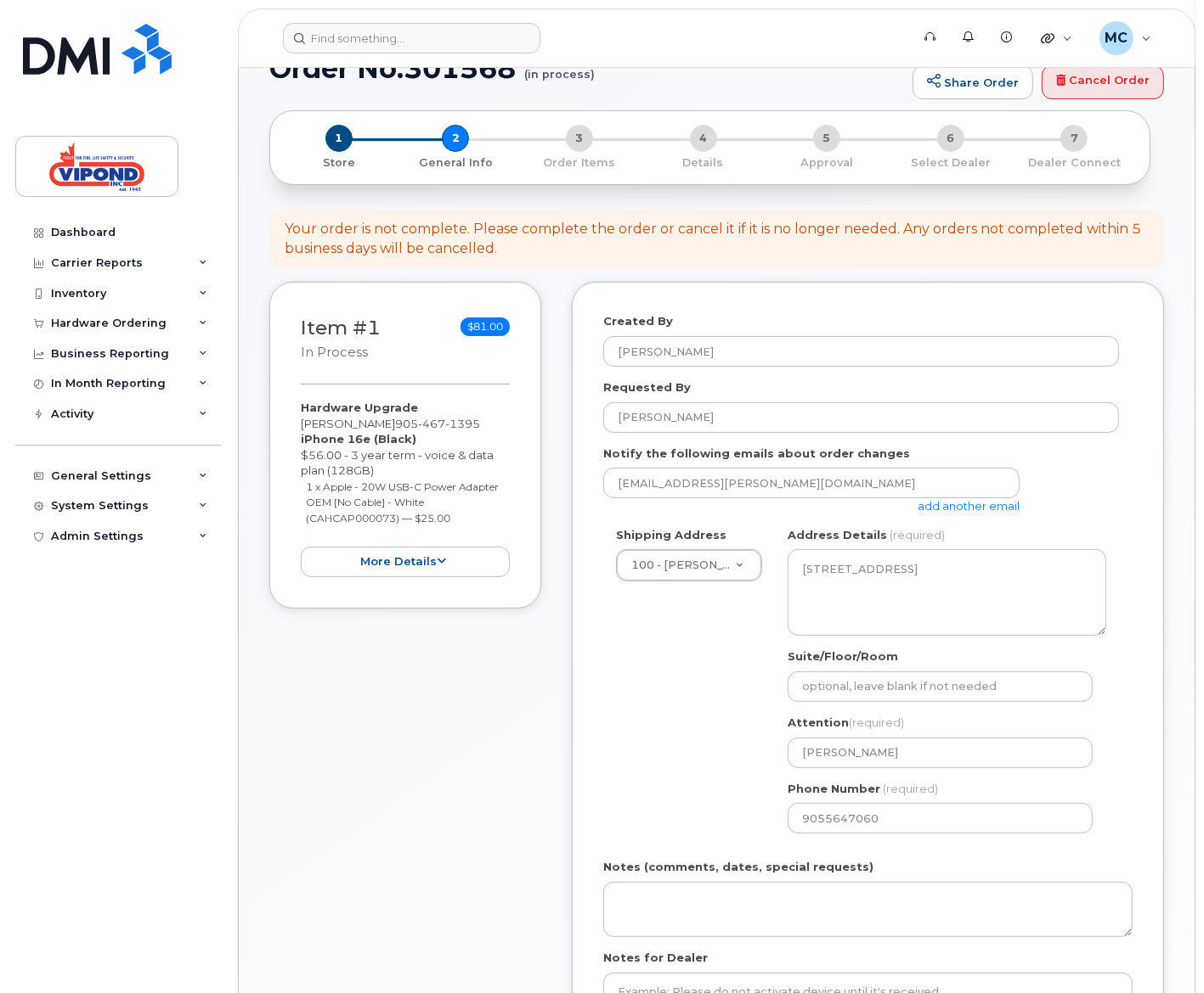
click at [672, 717] on div "Shipping Address 100 - VIPOND INC. - HEAD OFFICE 100 - VIPOND INC. - HEAD OFFIC…" at bounding box center [861, 687] width 516 height 319
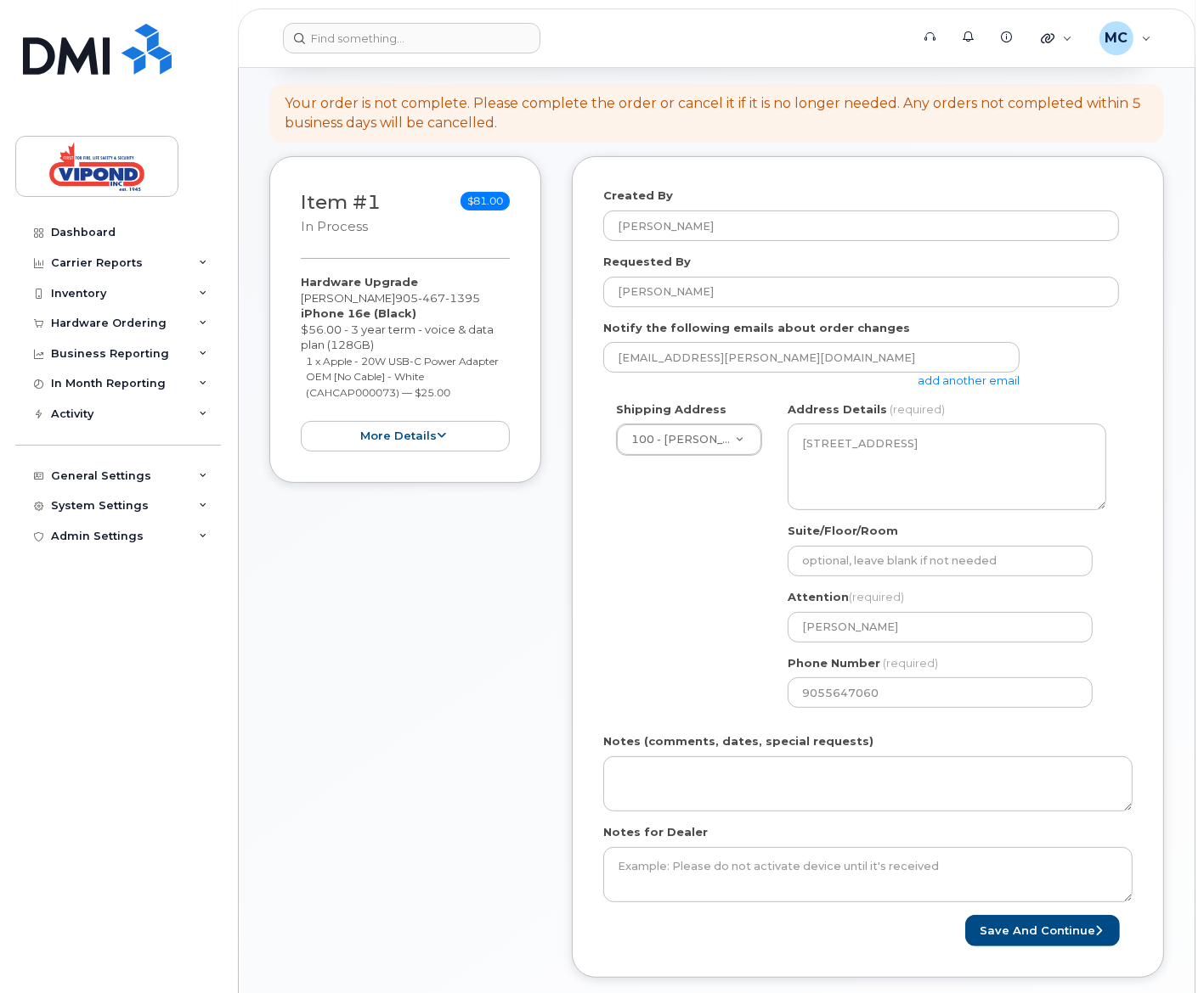
scroll to position [592, 0]
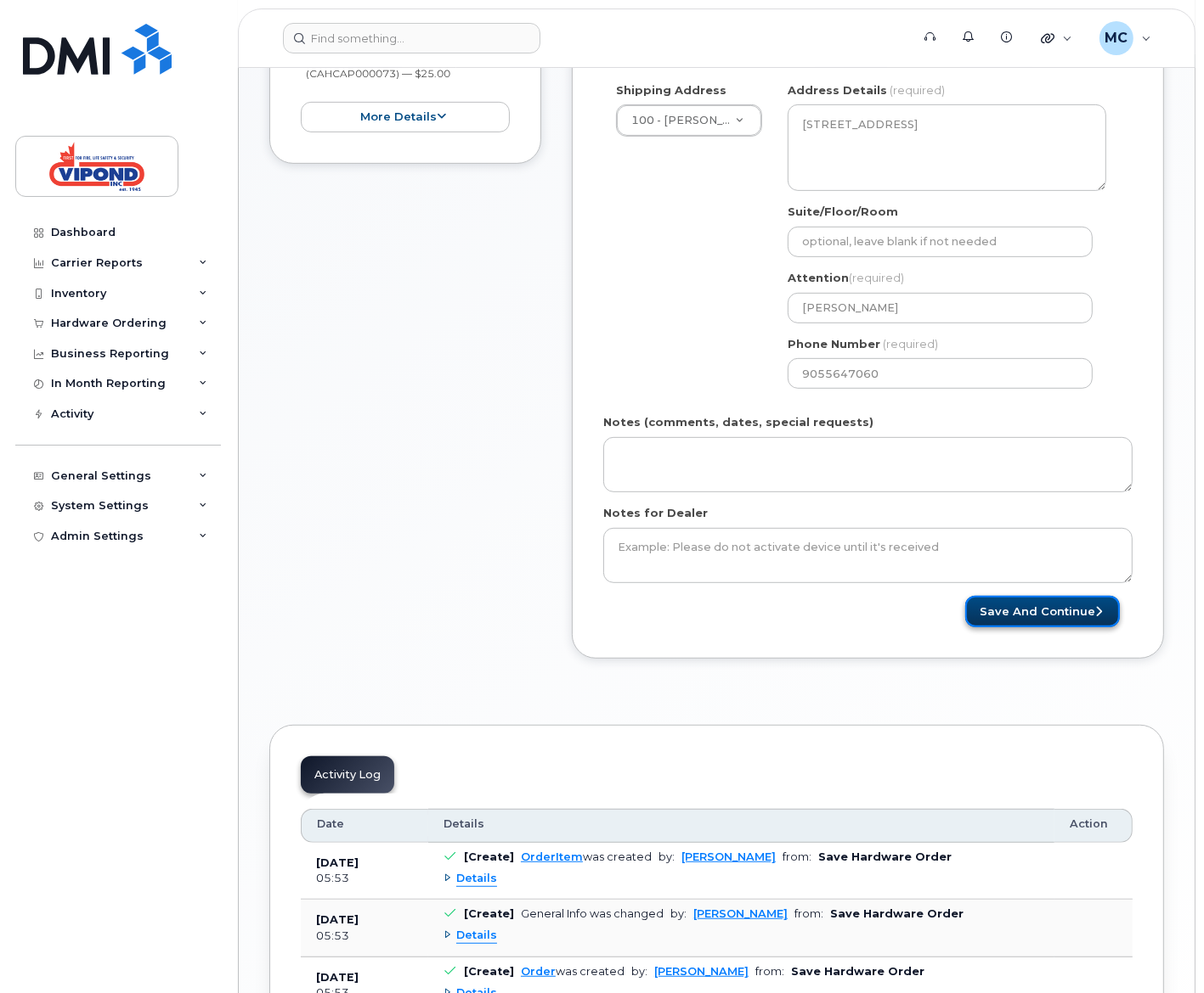
click at [1050, 602] on button "Save and Continue" at bounding box center [1042, 611] width 154 height 31
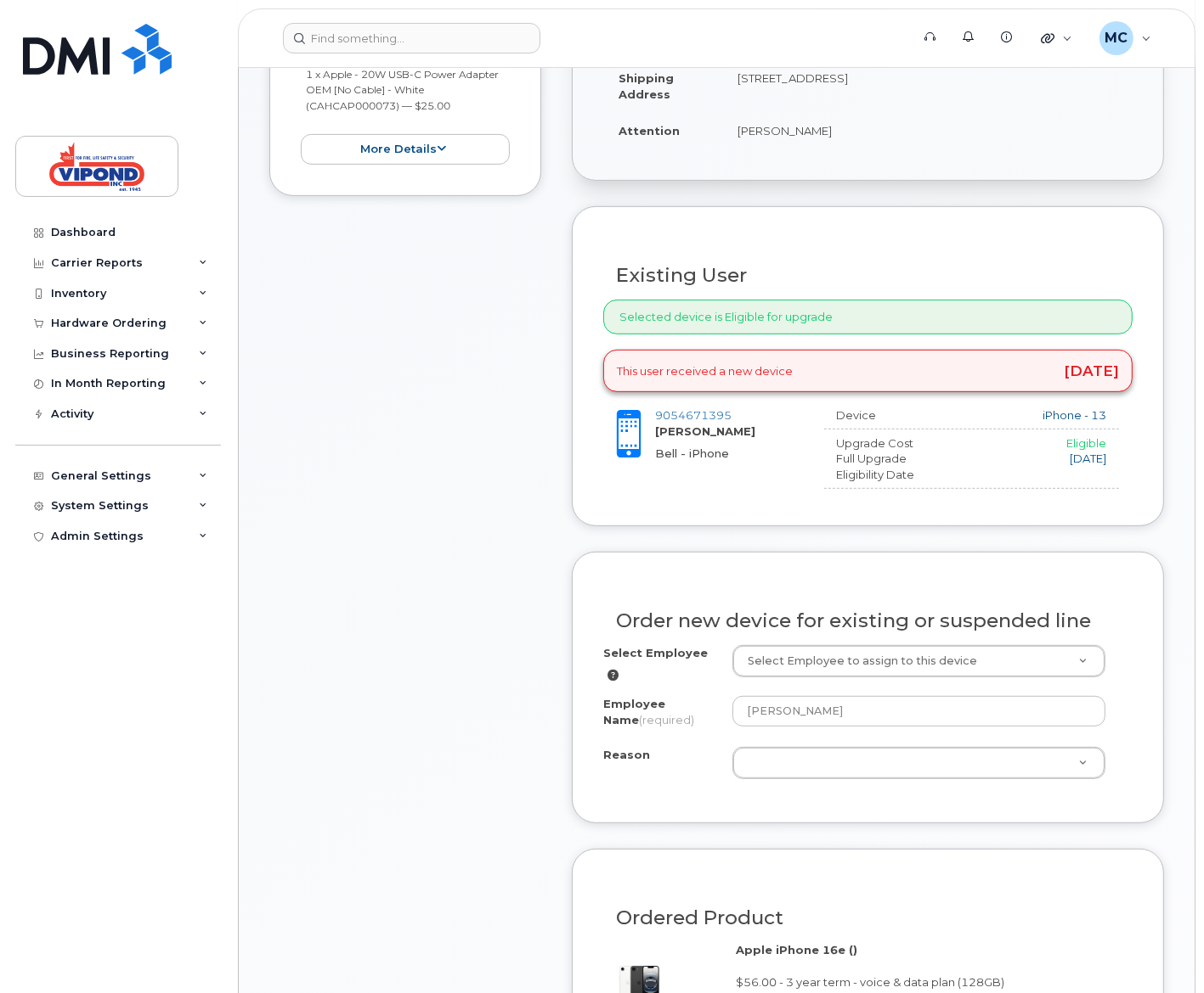
scroll to position [564, 0]
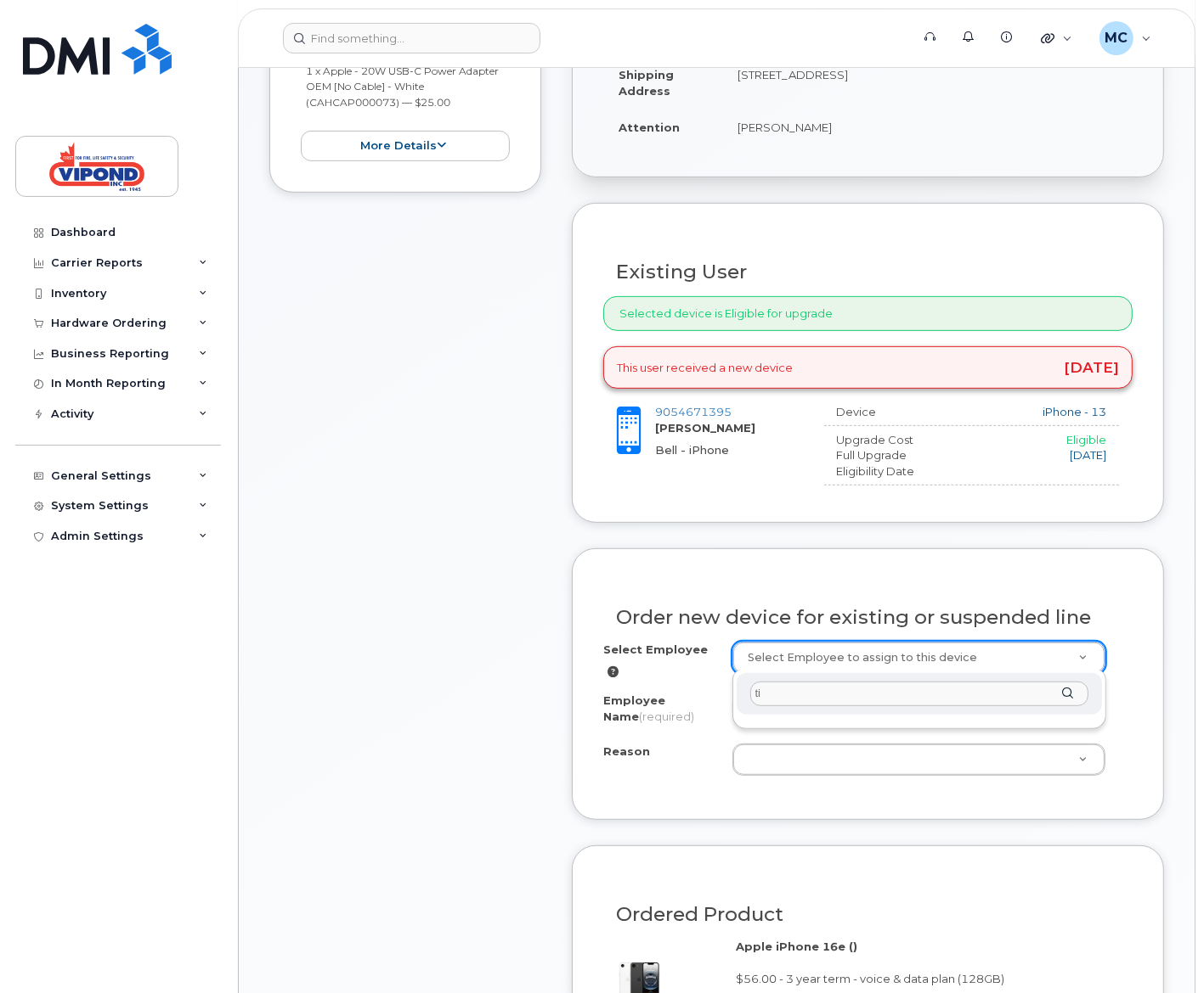
type input "t"
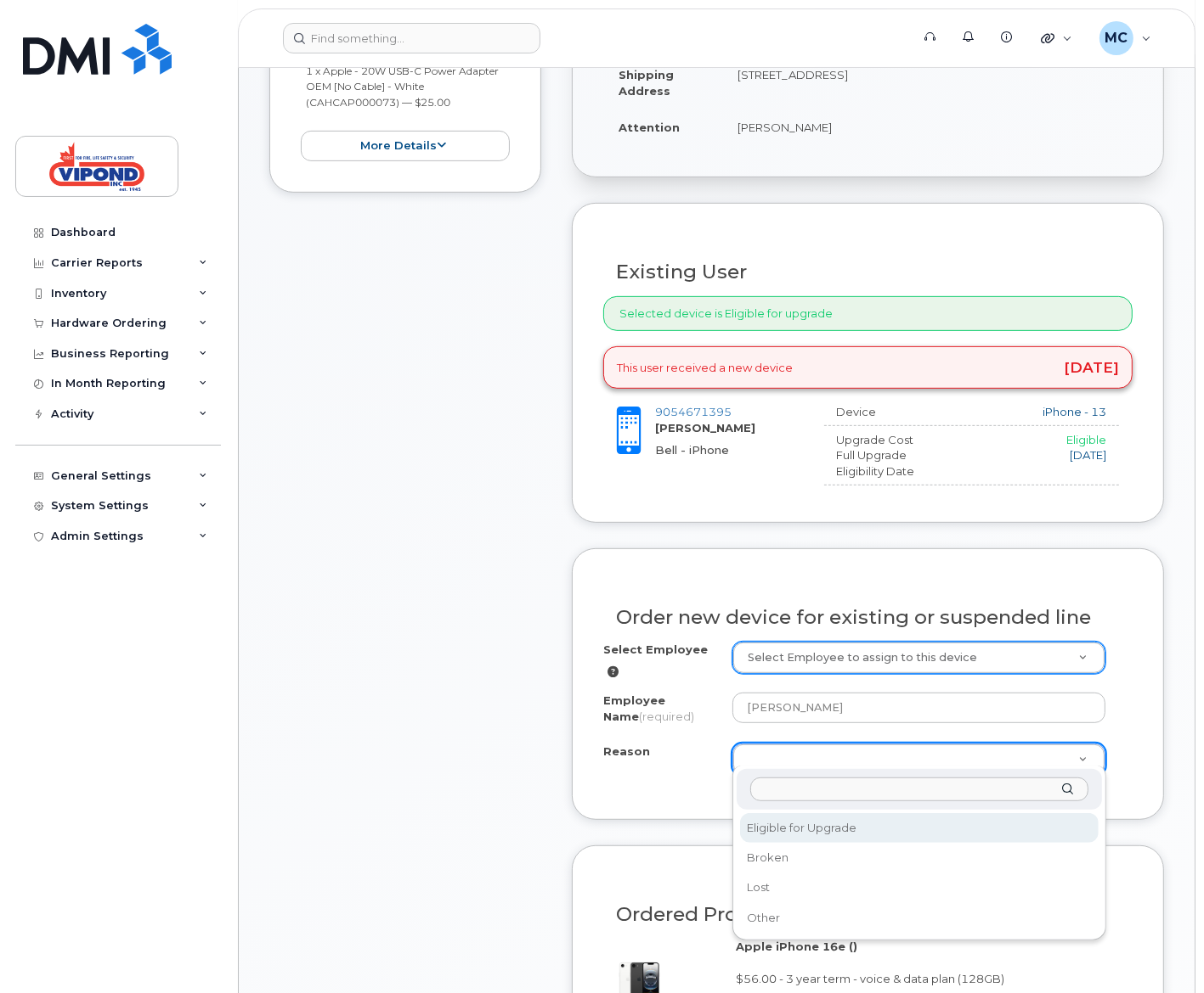
select select "eligible_for_upgrade"
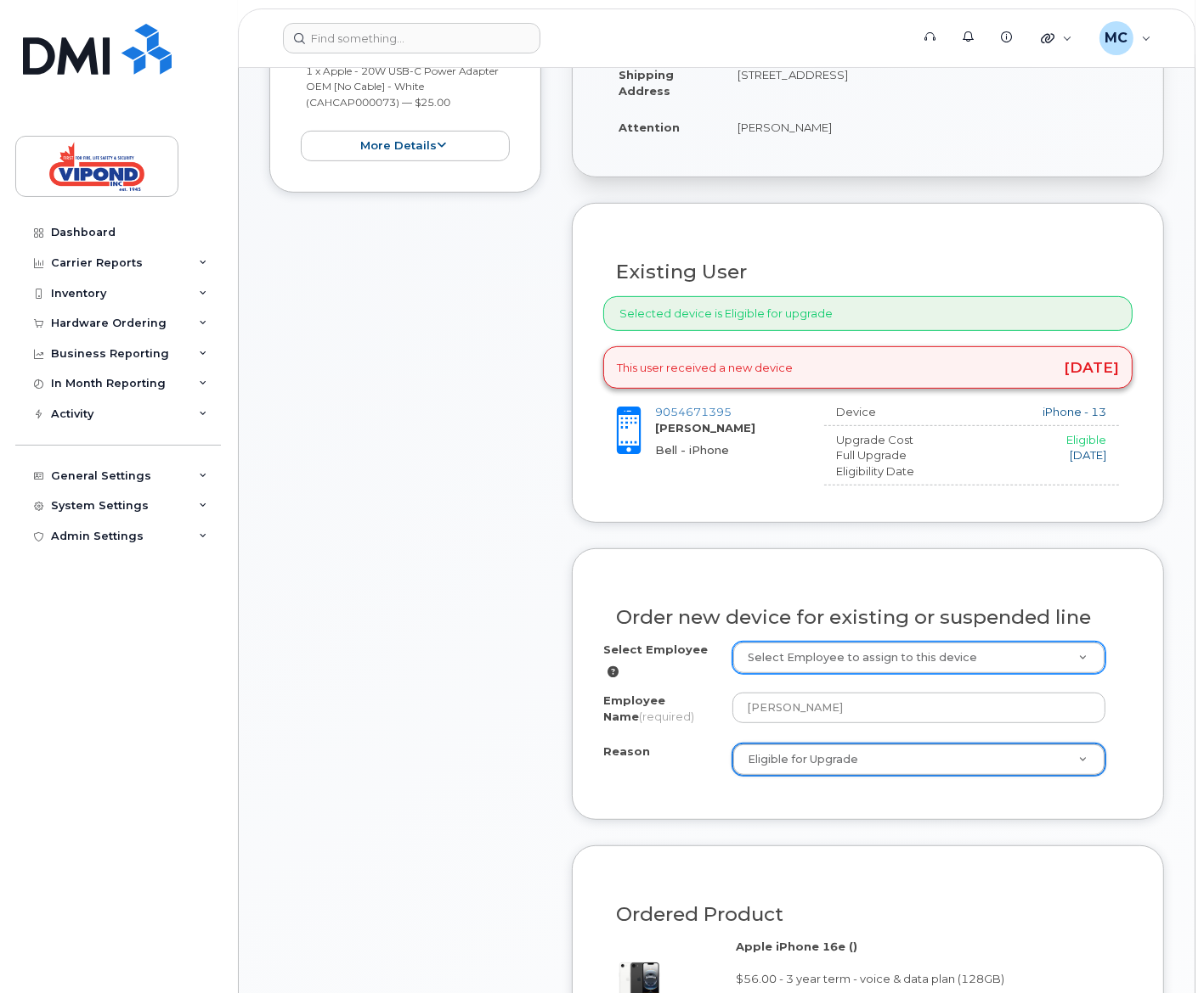
click at [521, 746] on div "Item #1 in process $81.00 Hardware Upgrade Tina Green 905 467 1395 iPhone 16e (…" at bounding box center [405, 606] width 272 height 1479
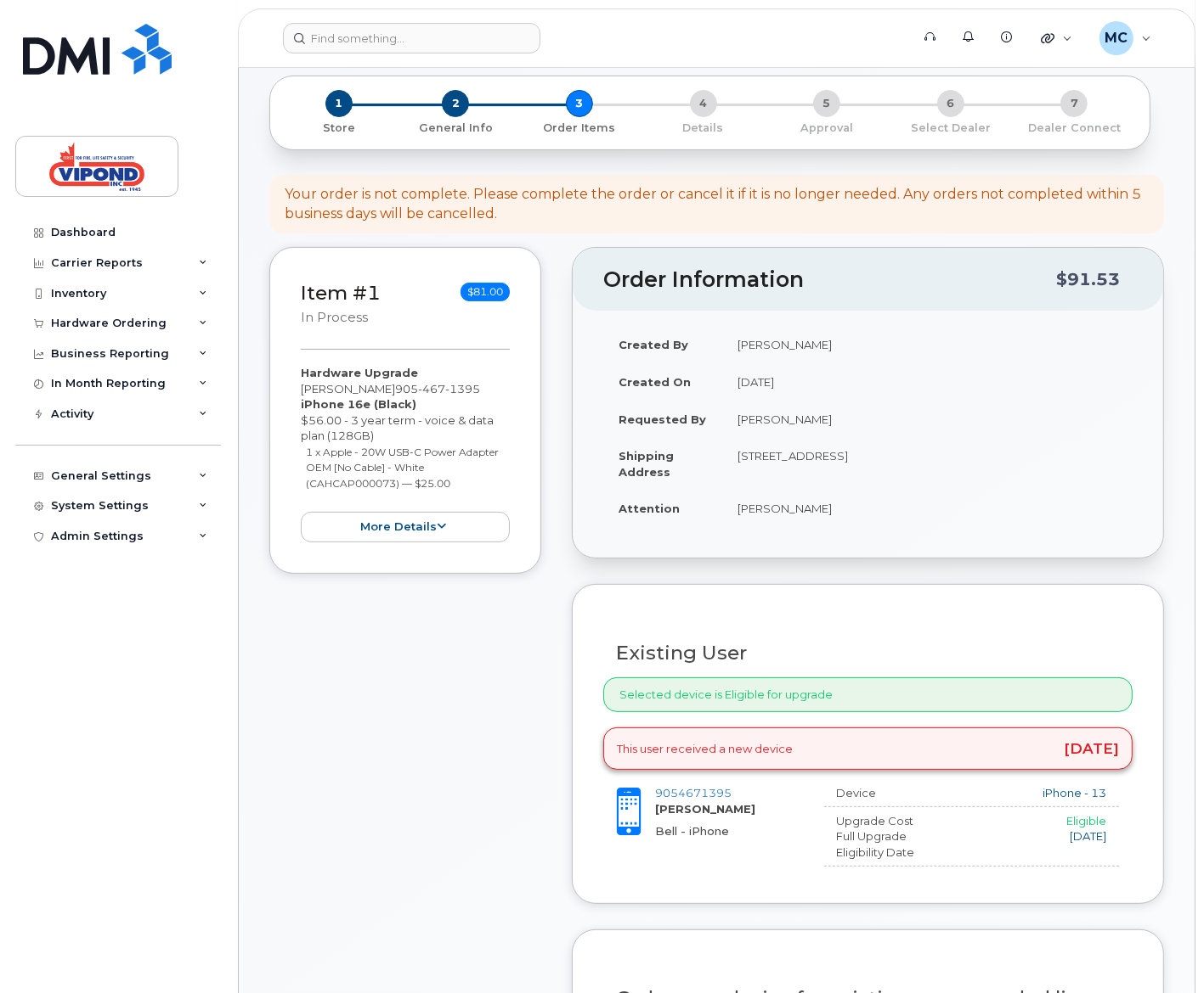
scroll to position [168, 0]
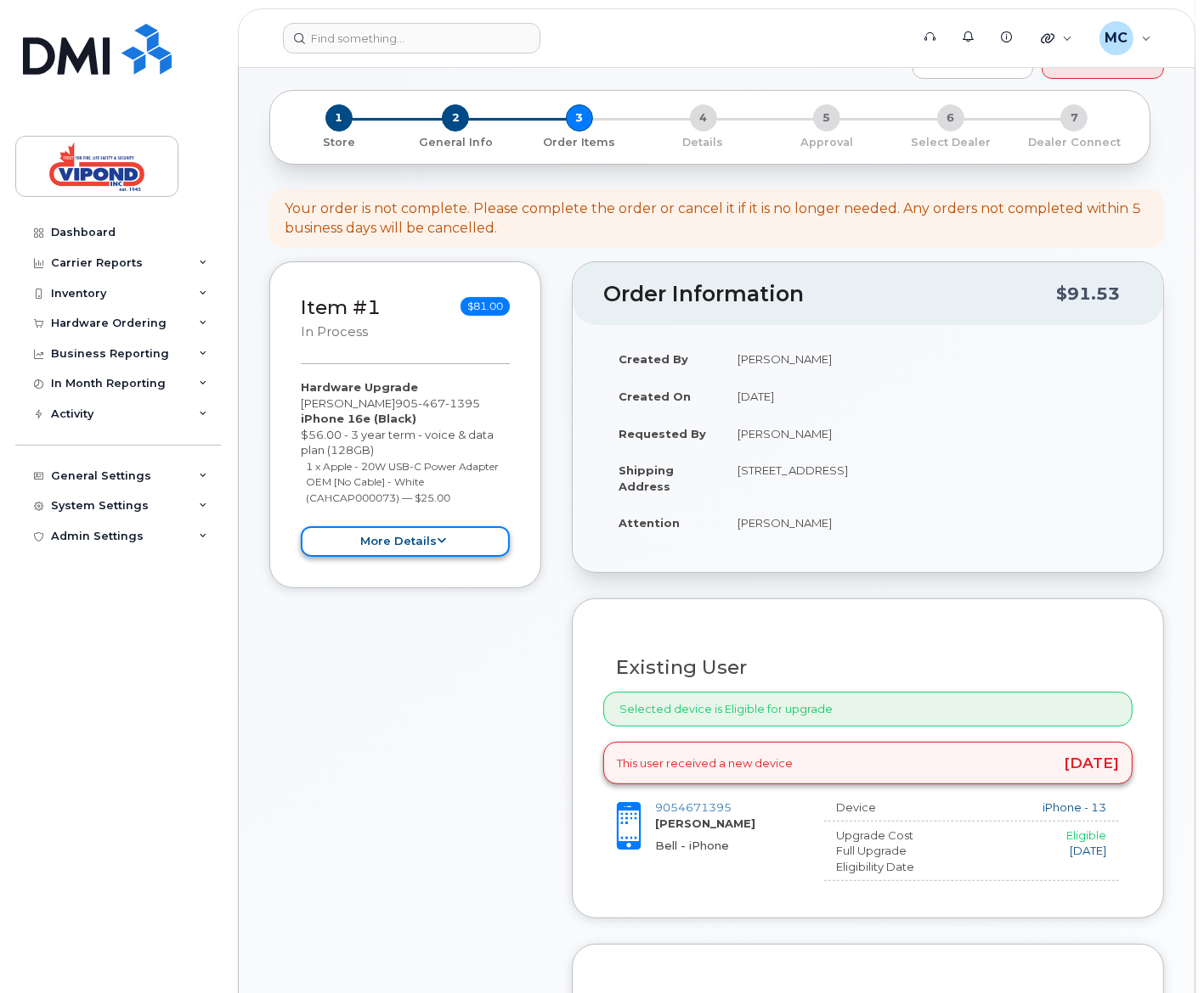
click at [402, 536] on button "more details" at bounding box center [405, 542] width 209 height 31
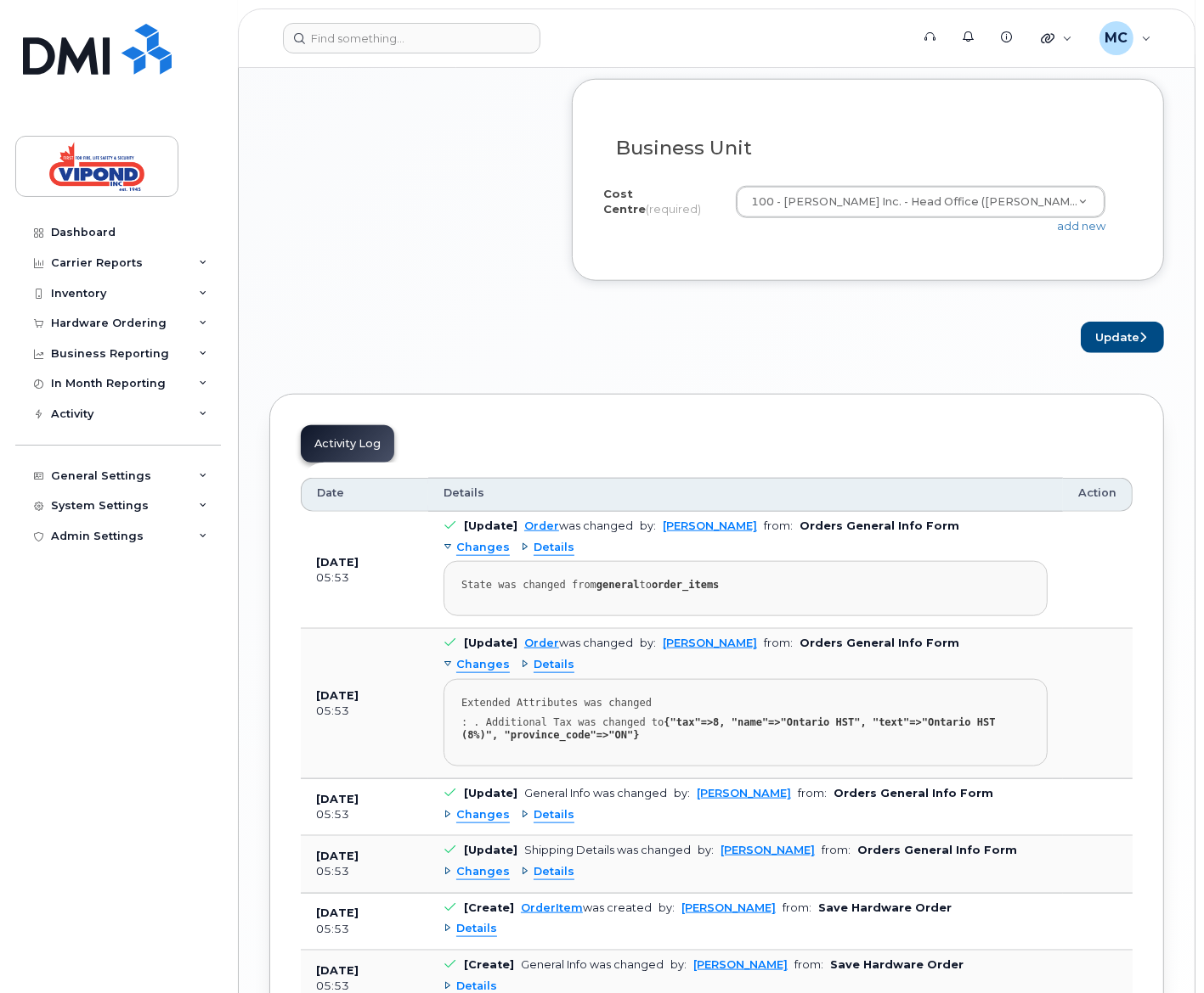
scroll to position [1193, 0]
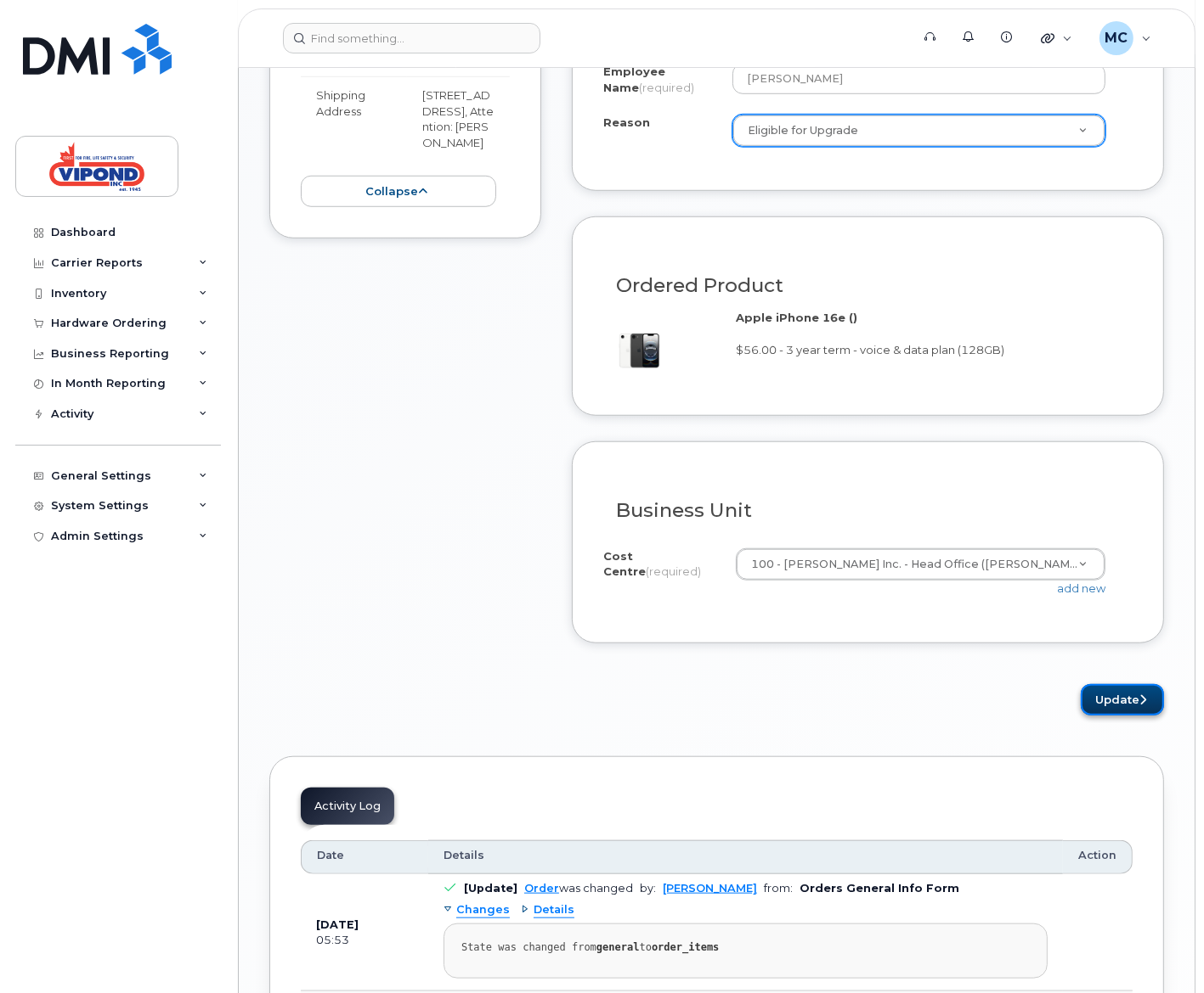
click at [1129, 685] on button "Update" at bounding box center [1122, 699] width 83 height 31
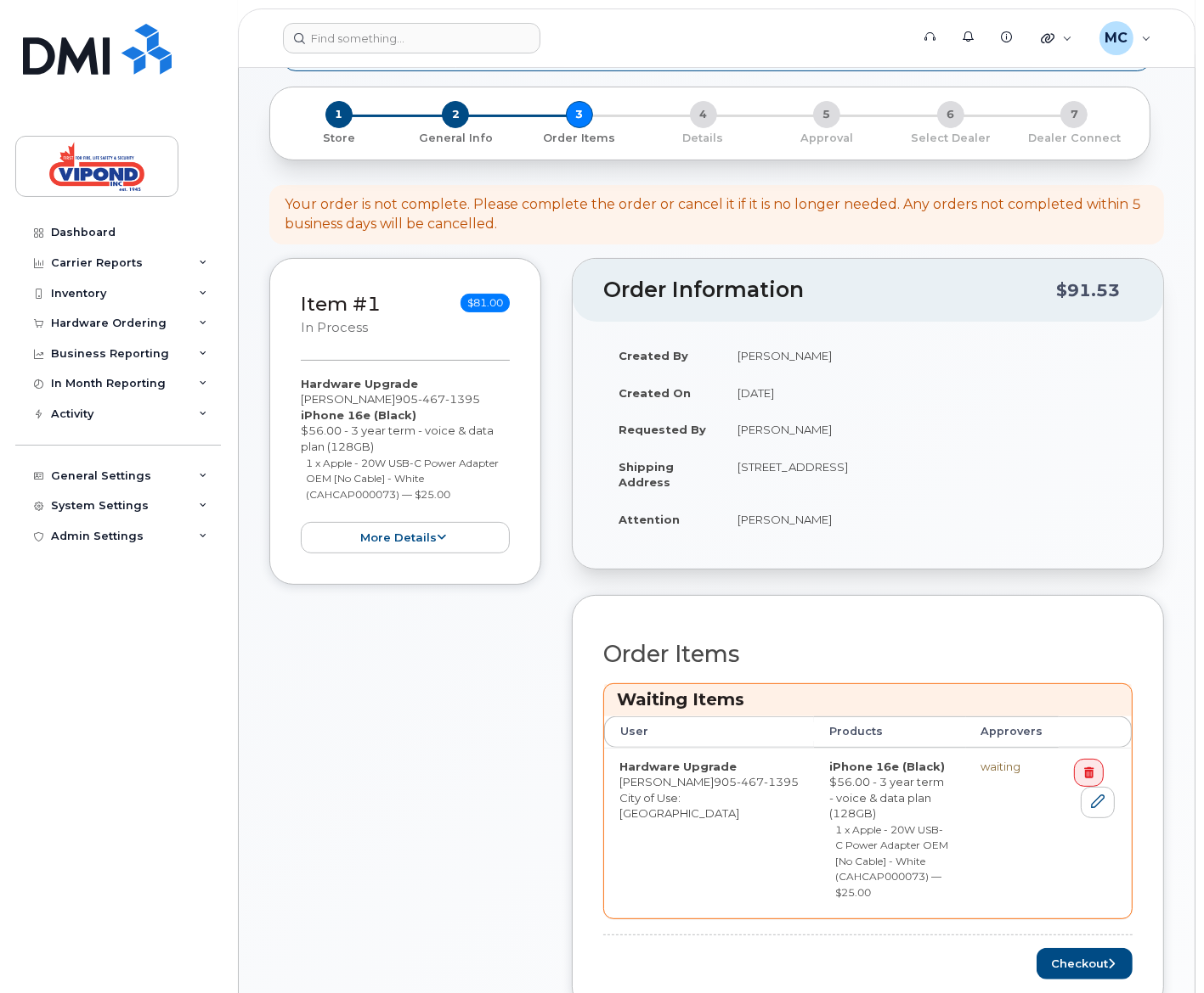
scroll to position [278, 0]
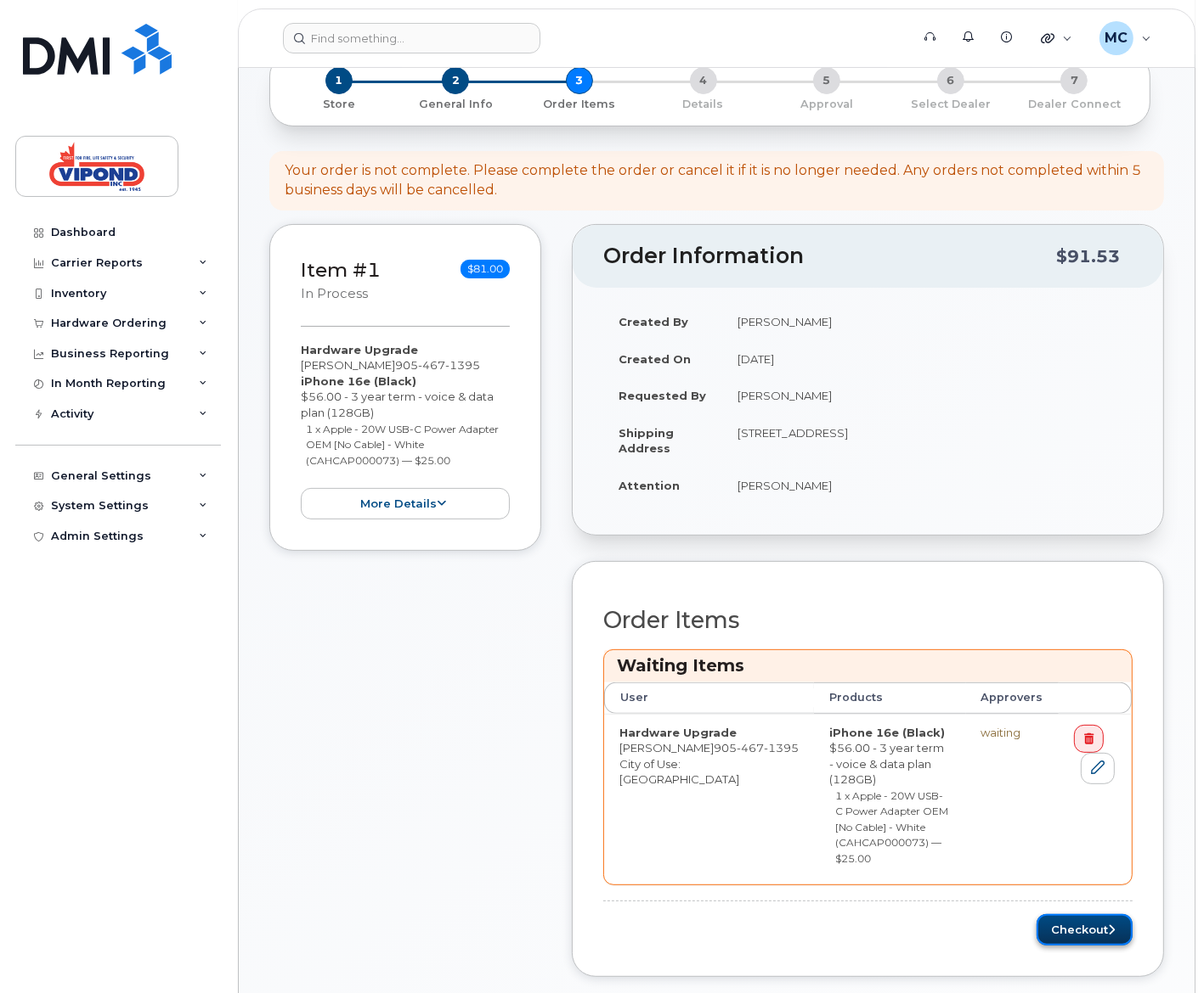
click at [1097, 914] on button "Checkout" at bounding box center [1084, 930] width 96 height 31
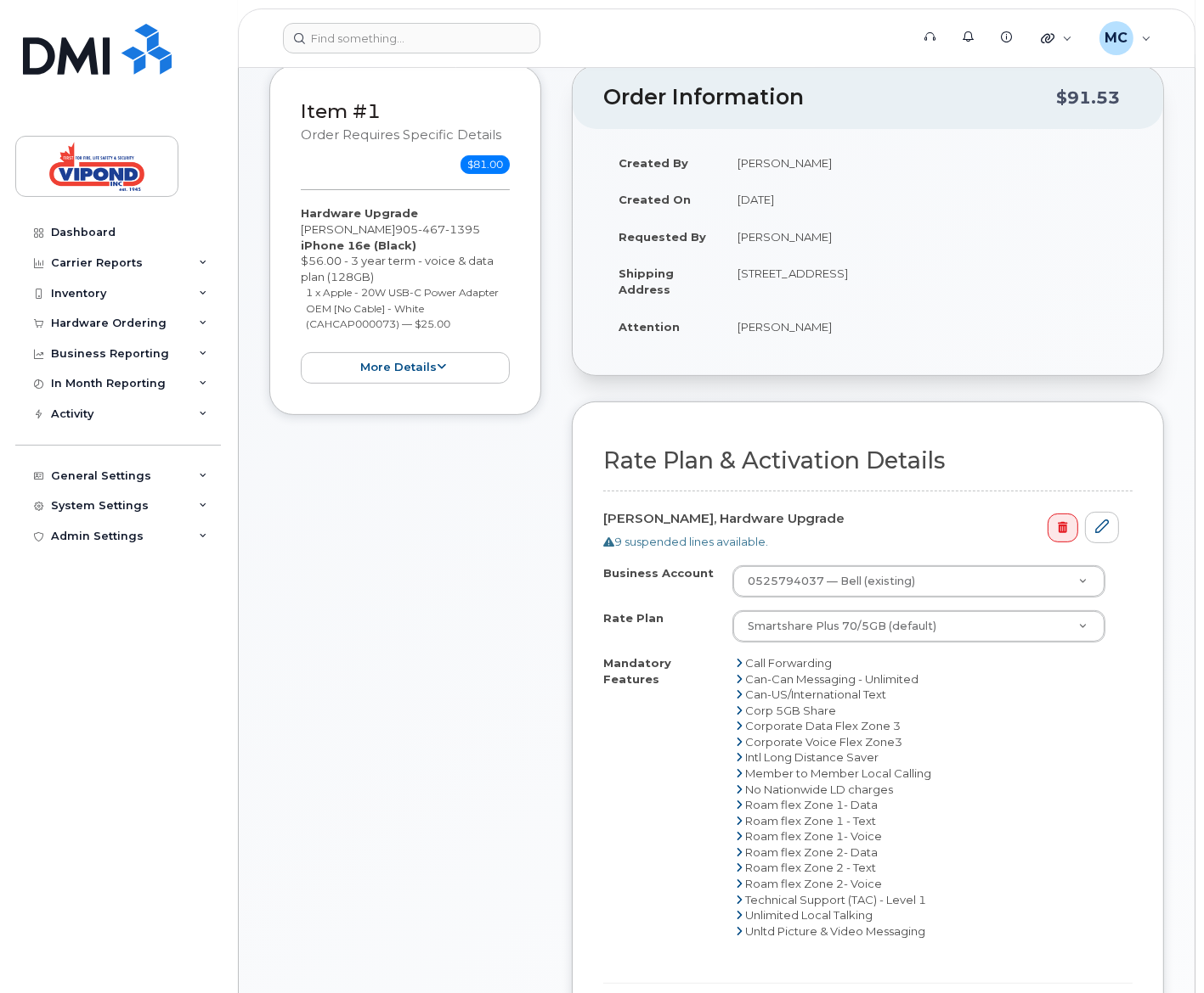
scroll to position [534, 0]
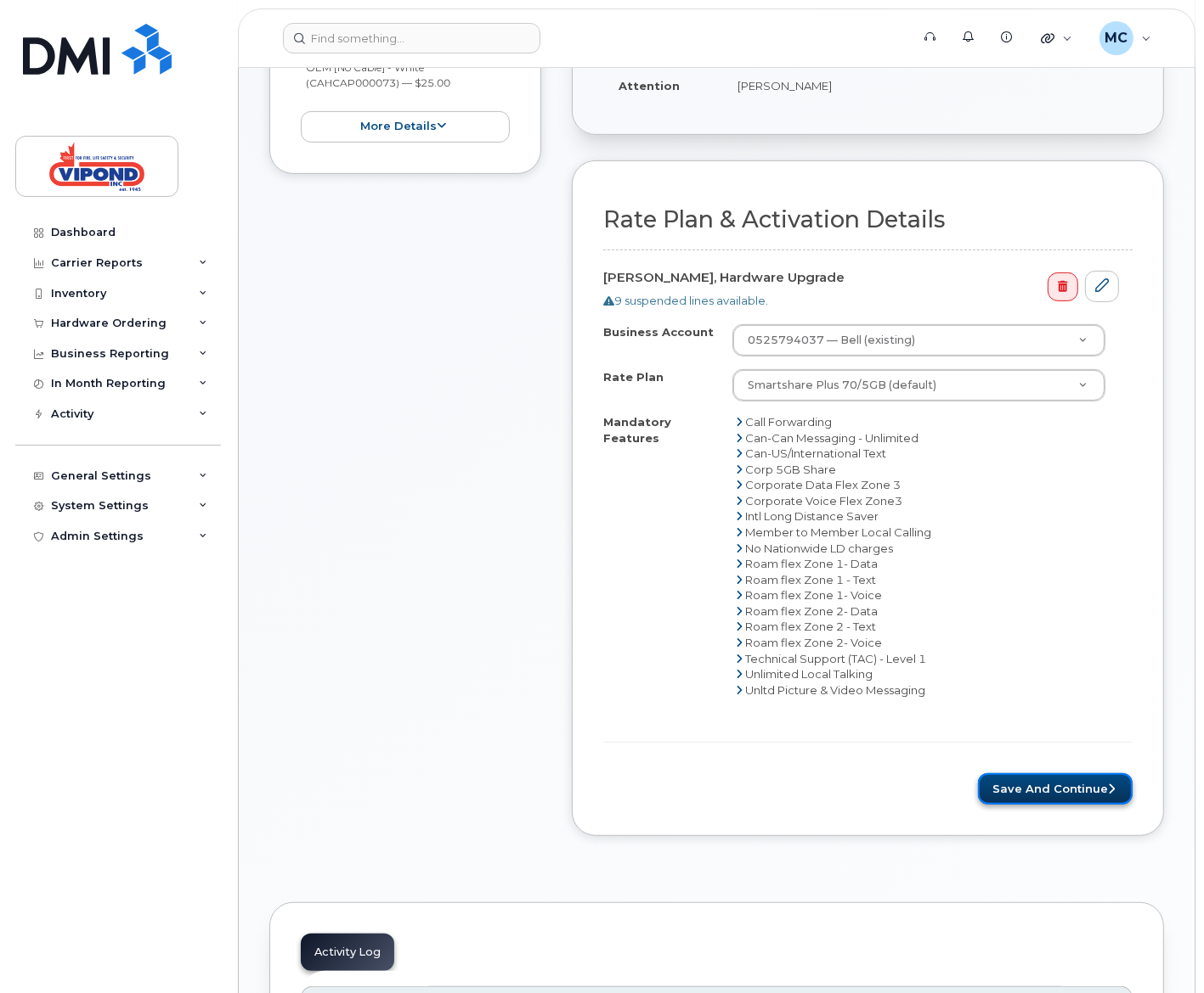
click at [1027, 791] on button "Save and Continue" at bounding box center [1054, 789] width 154 height 31
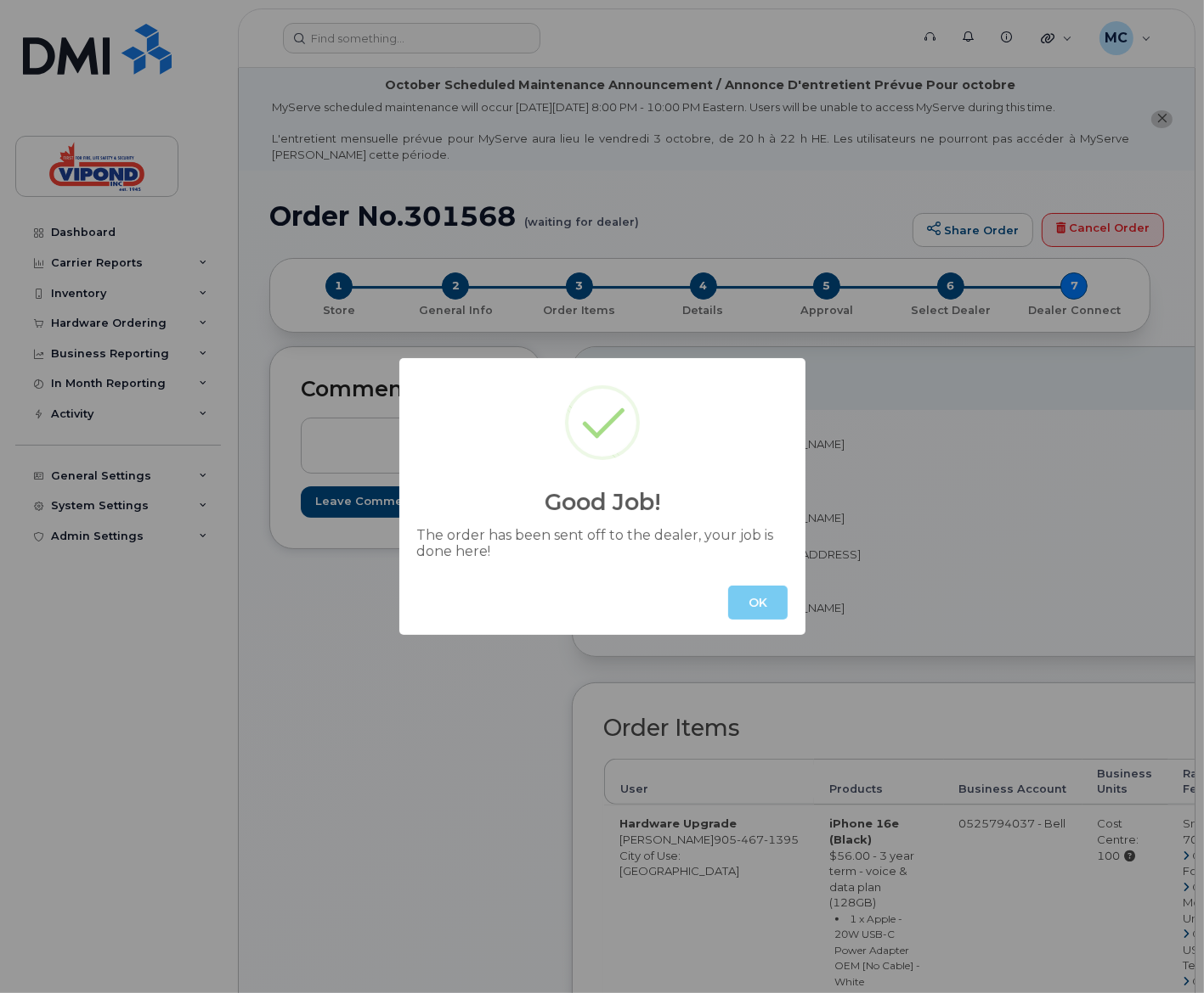
click at [768, 608] on button "OK" at bounding box center [758, 603] width 60 height 34
